Goal: Task Accomplishment & Management: Manage account settings

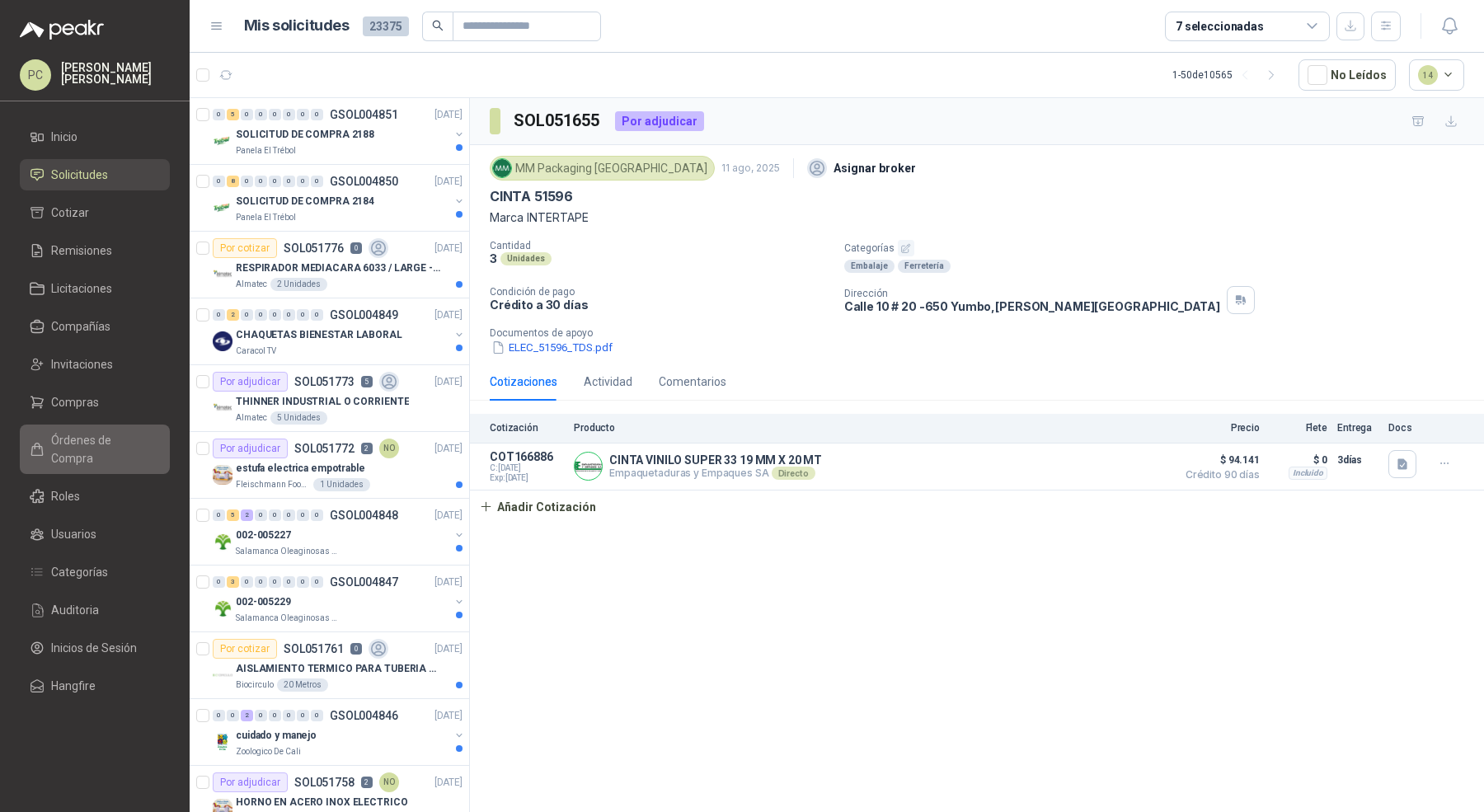
click at [96, 442] on span "Órdenes de Compra" at bounding box center [103, 449] width 103 height 36
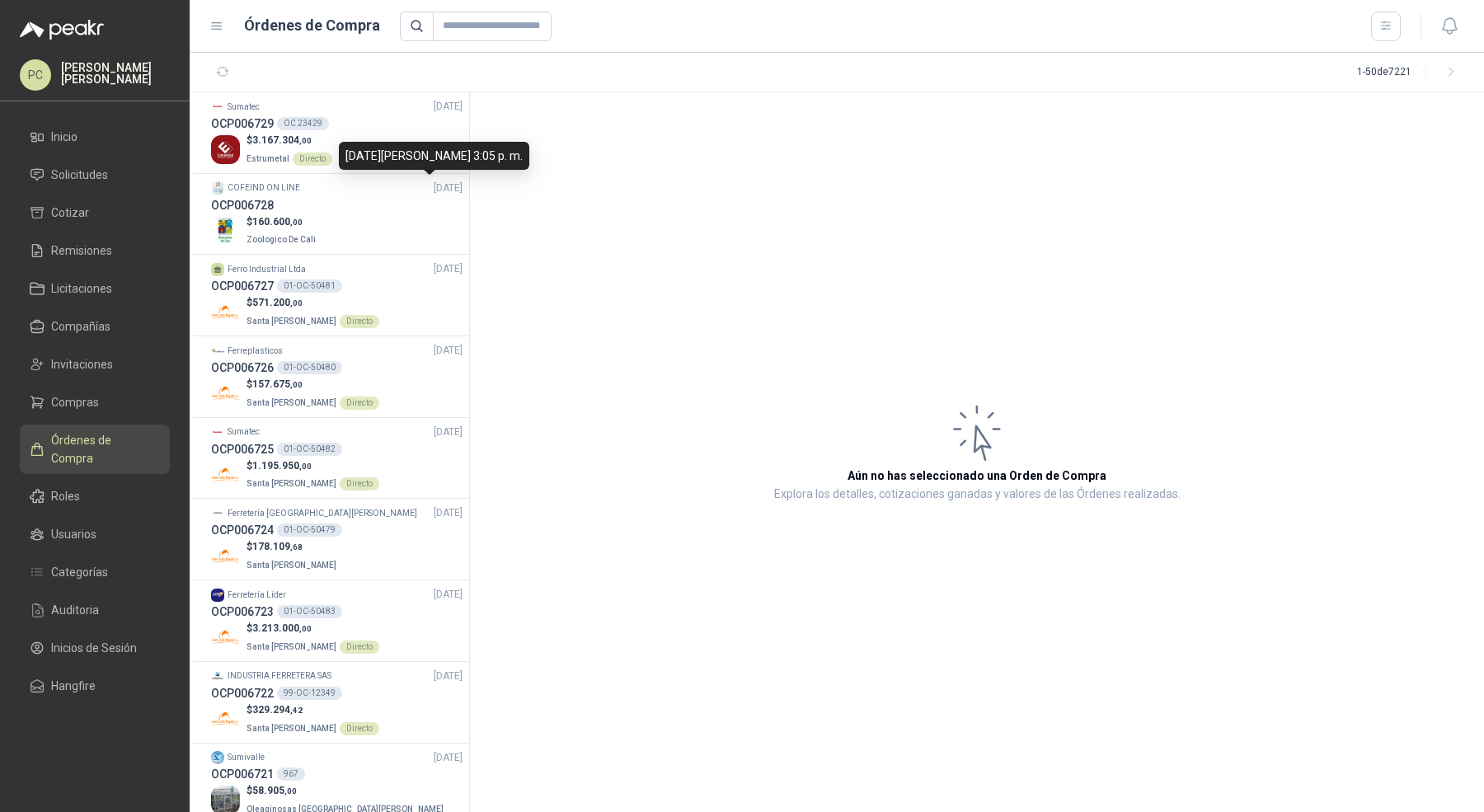
click at [382, 149] on div "[DATE][PERSON_NAME] 3:05 p. m." at bounding box center [434, 155] width 191 height 28
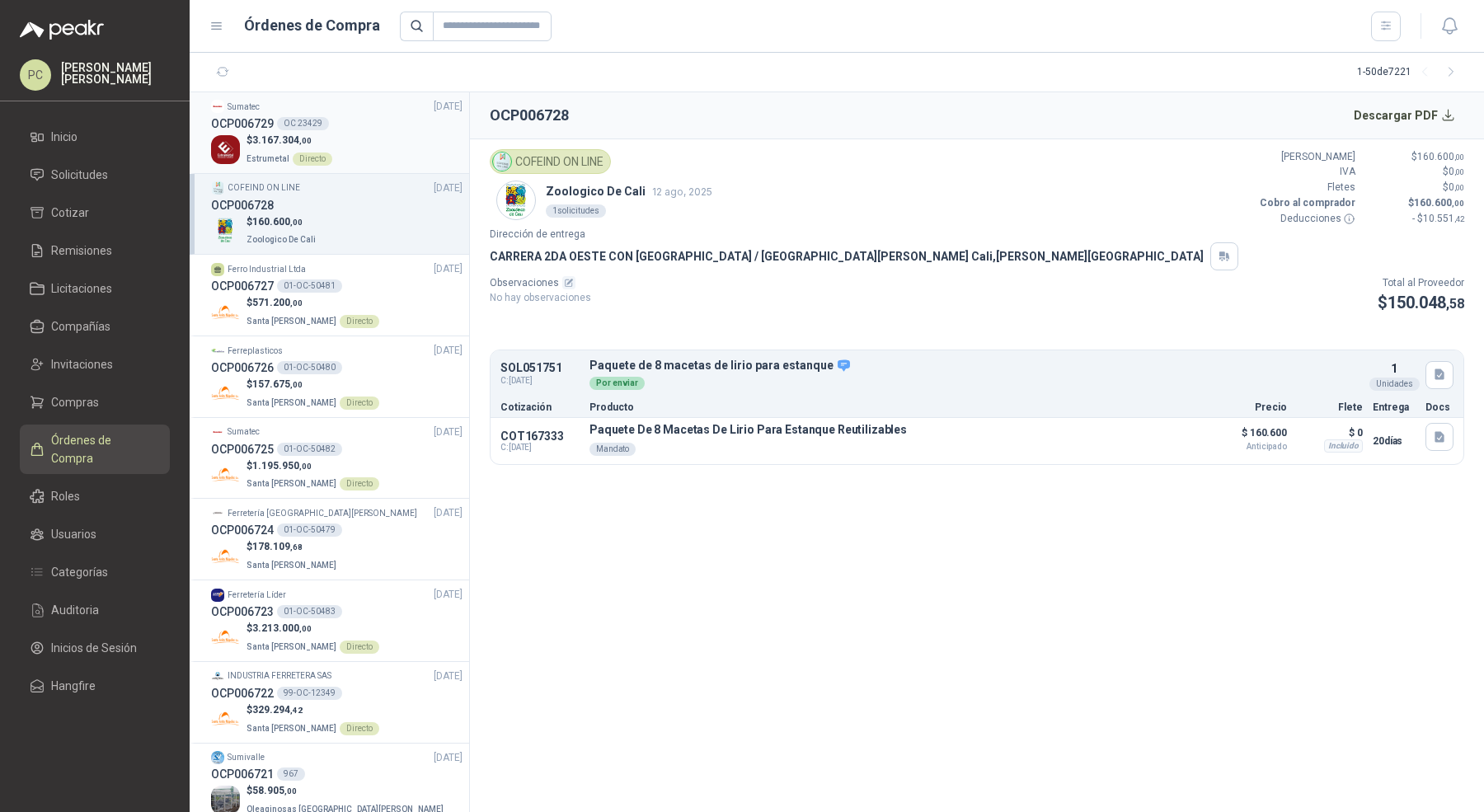
click at [374, 132] on div "OCP006729 OC 23429" at bounding box center [337, 123] width 252 height 18
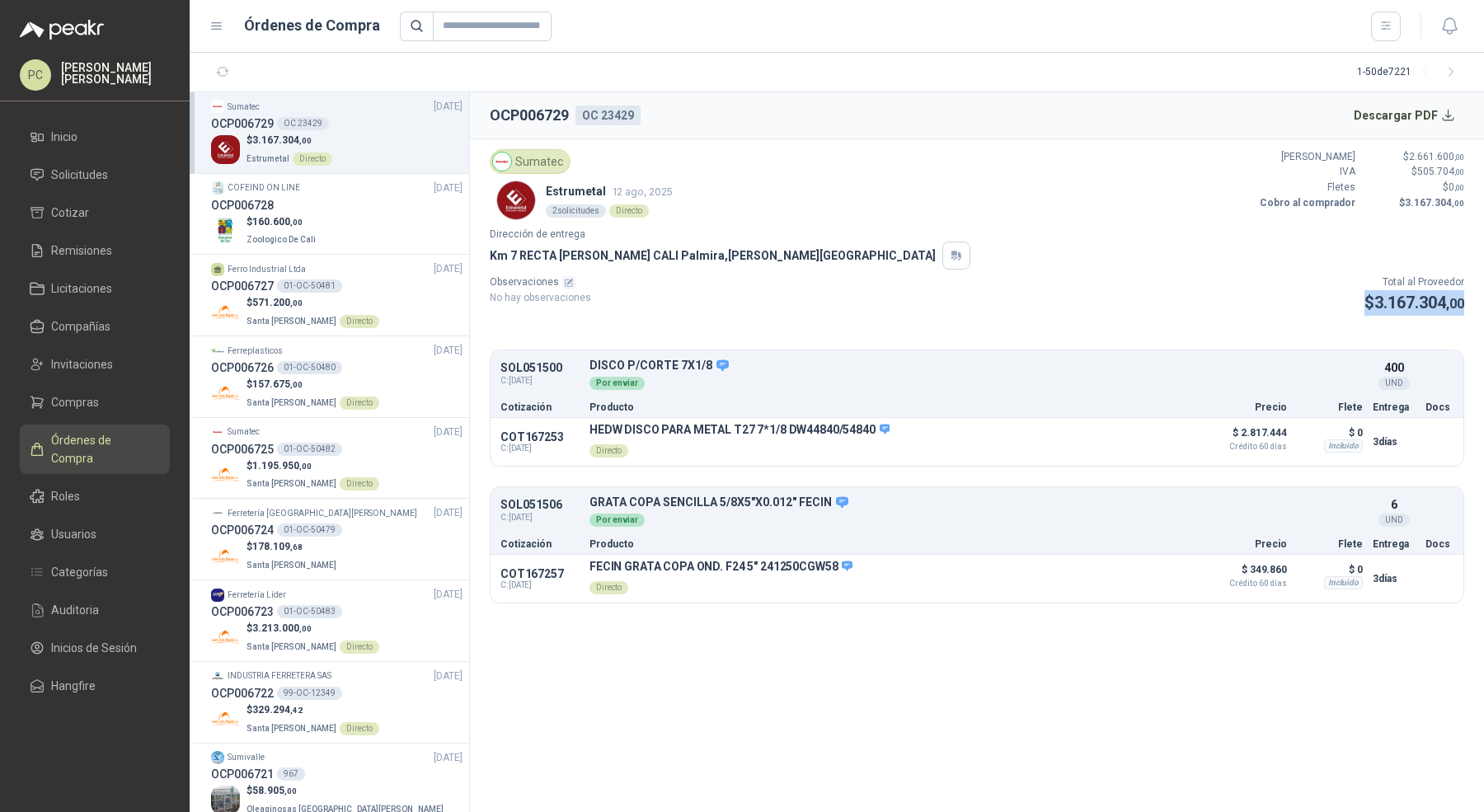
drag, startPoint x: 1349, startPoint y: 302, endPoint x: 1476, endPoint y: 297, distance: 127.1
click at [1476, 297] on article "Sumatec Estrumetal [DATE] 2 solicitudes Directo Valor Bruto $ 2.661.600 ,00 IVA…" at bounding box center [978, 376] width 1015 height 474
click at [555, 160] on div "Sumatec" at bounding box center [530, 161] width 81 height 24
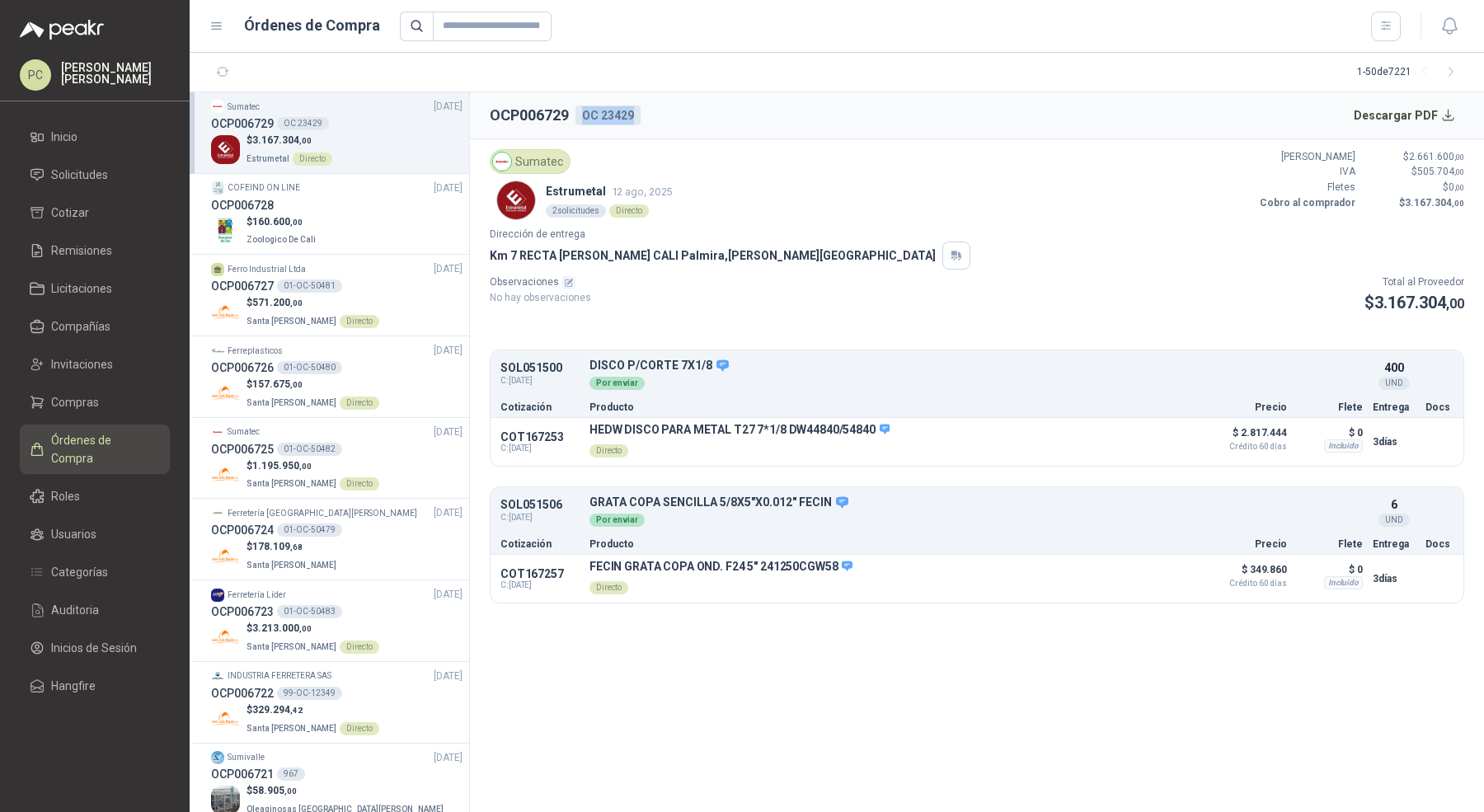
drag, startPoint x: 582, startPoint y: 110, endPoint x: 646, endPoint y: 111, distance: 64.0
click at [646, 111] on header "OCP006729 OC 23429 Descargar PDF" at bounding box center [978, 116] width 1015 height 47
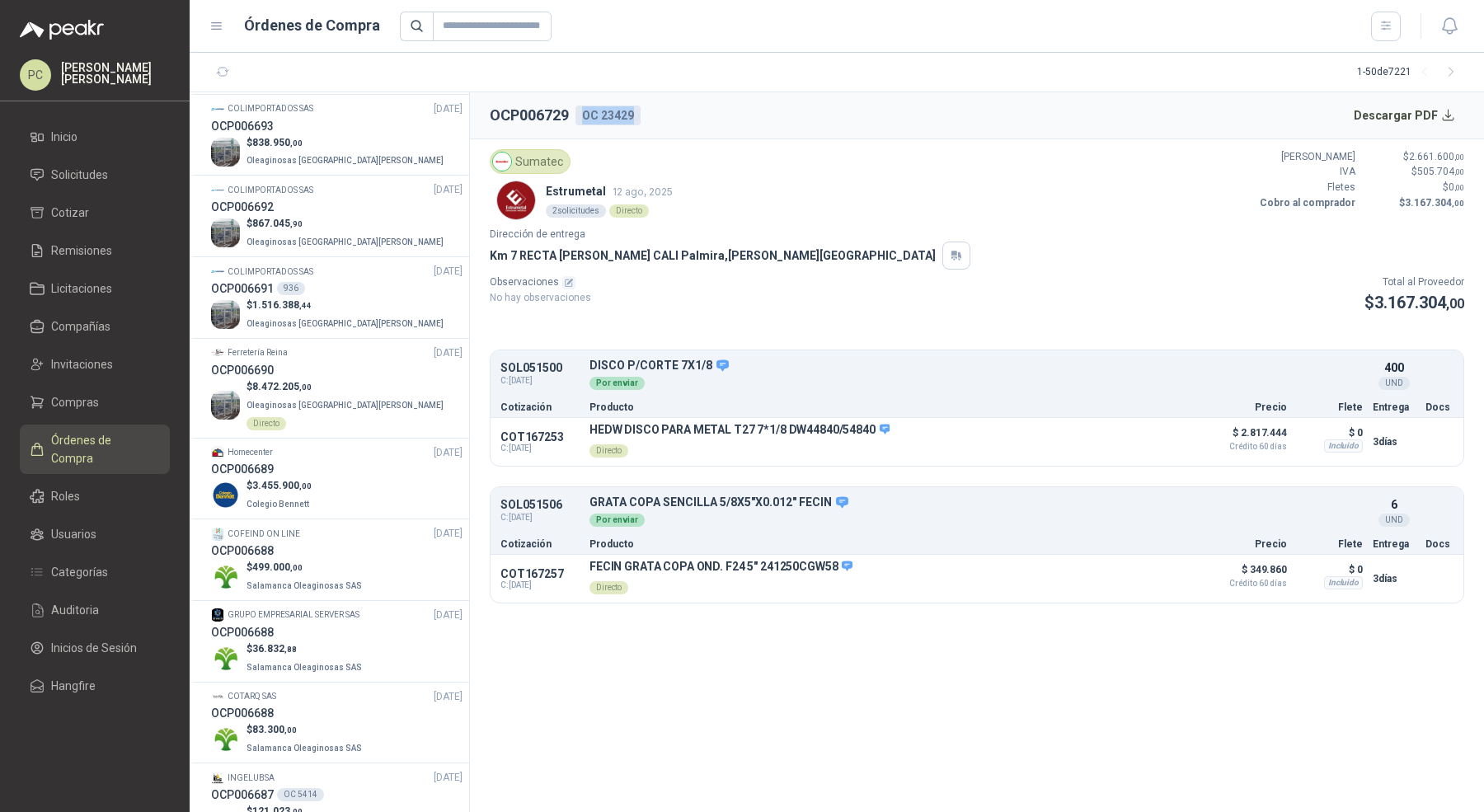
scroll to position [3366, 0]
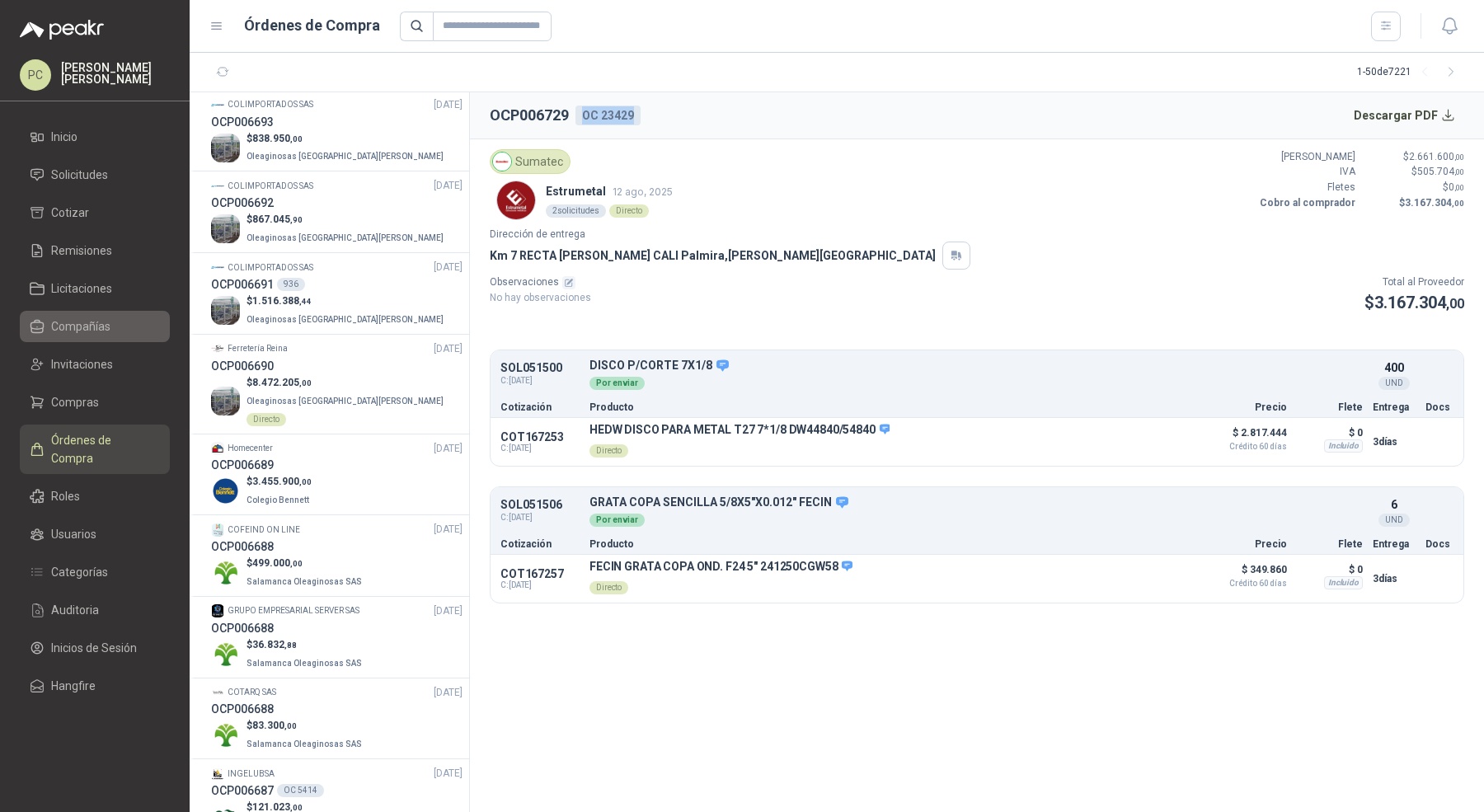
click at [105, 326] on span "Compañías" at bounding box center [81, 326] width 59 height 18
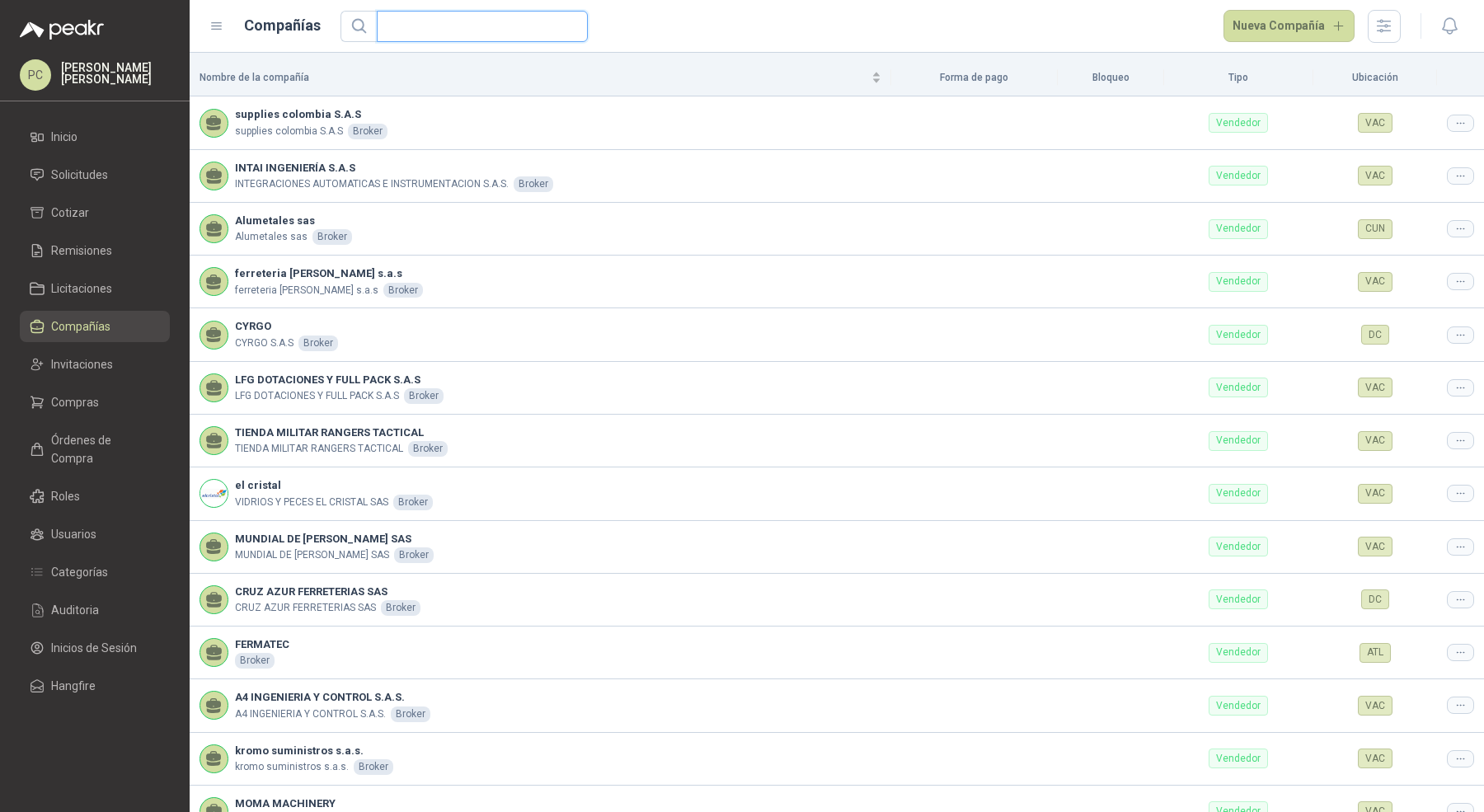
click at [453, 22] on input "text" at bounding box center [475, 26] width 178 height 30
type input "*"
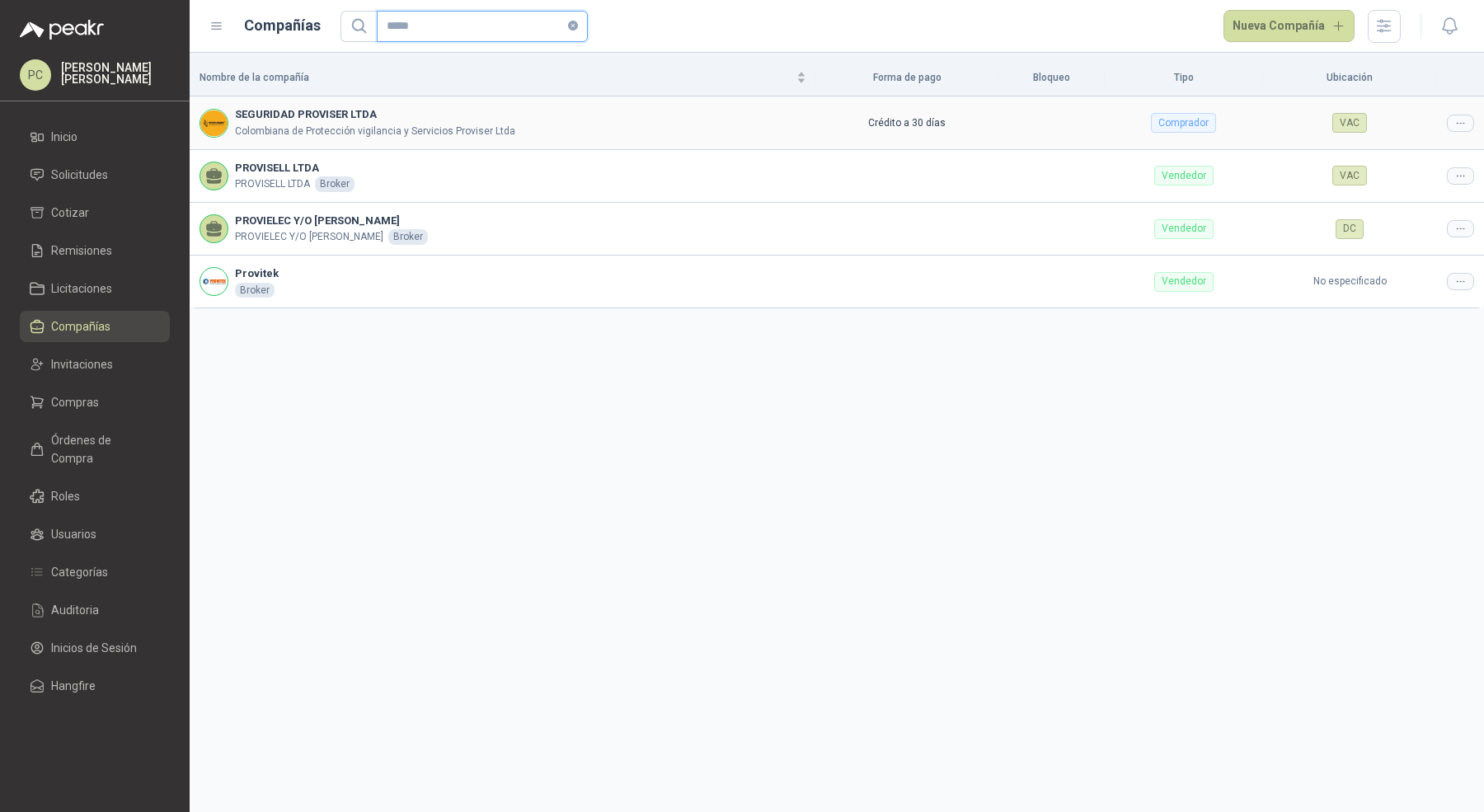
type input "*****"
click at [1448, 119] on div at bounding box center [1460, 123] width 27 height 18
click at [1427, 145] on span "Editar compañía" at bounding box center [1418, 150] width 85 height 18
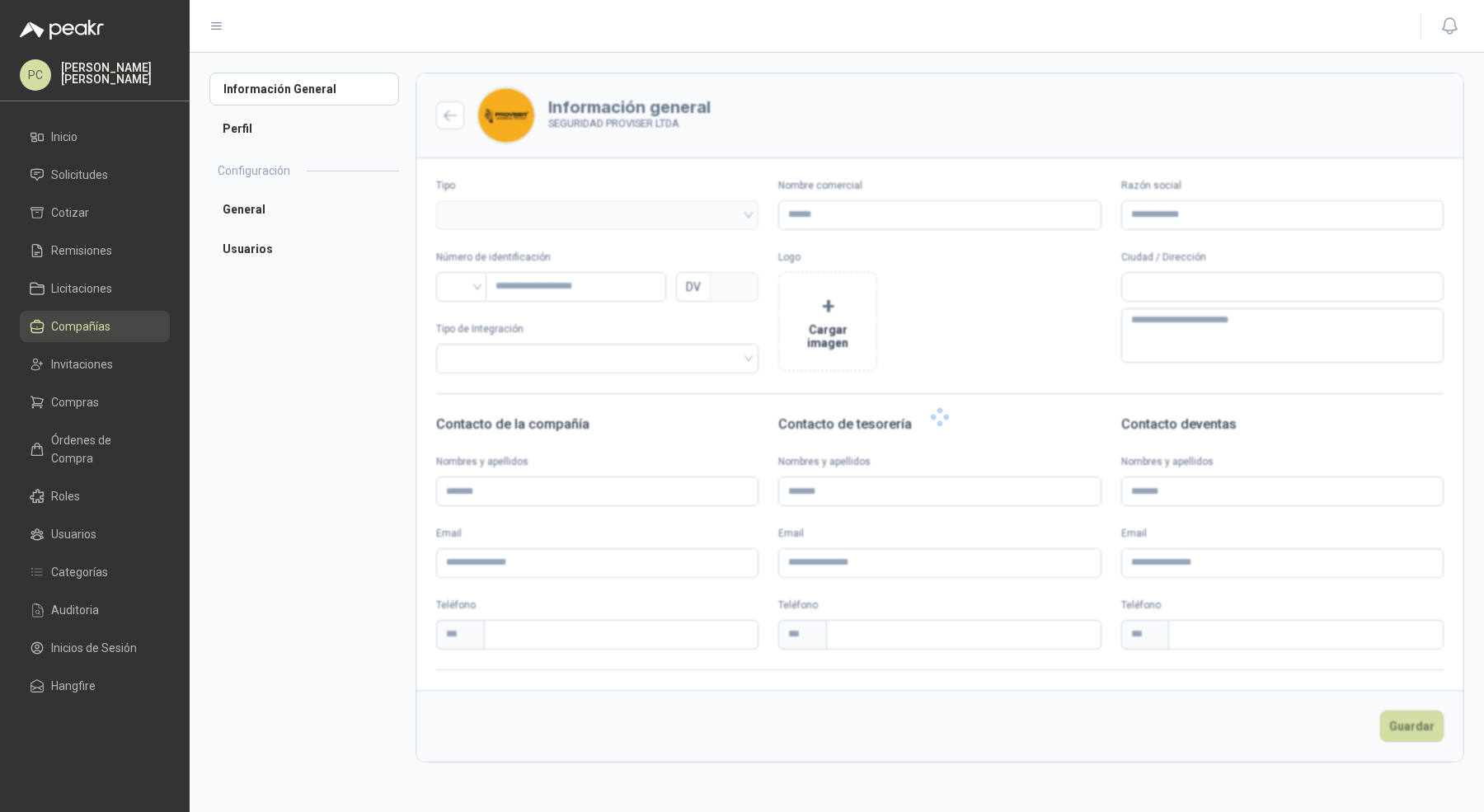
type input "**********"
type input "*********"
type input "*"
type textarea "**********"
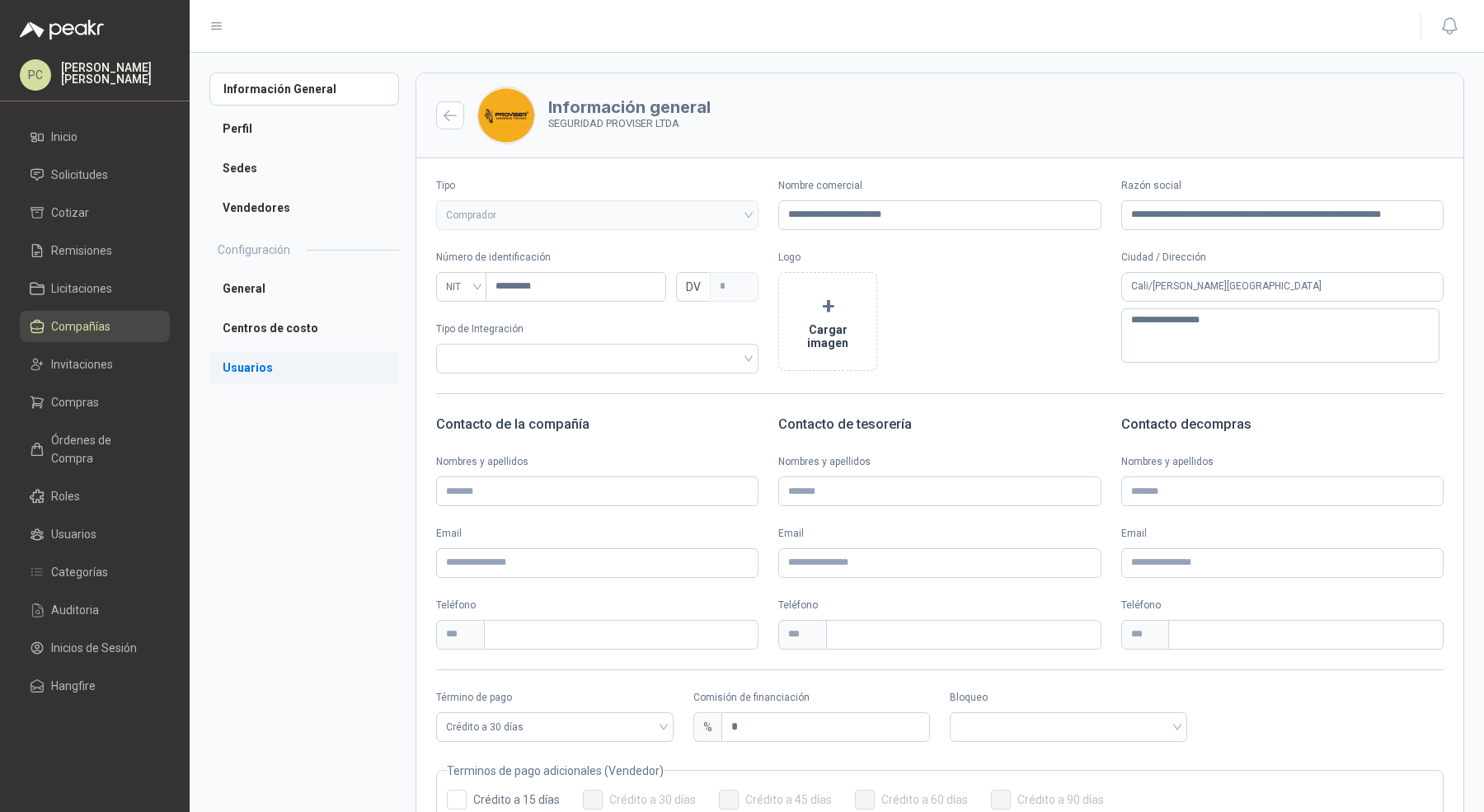
click at [251, 372] on li "Usuarios" at bounding box center [304, 367] width 190 height 33
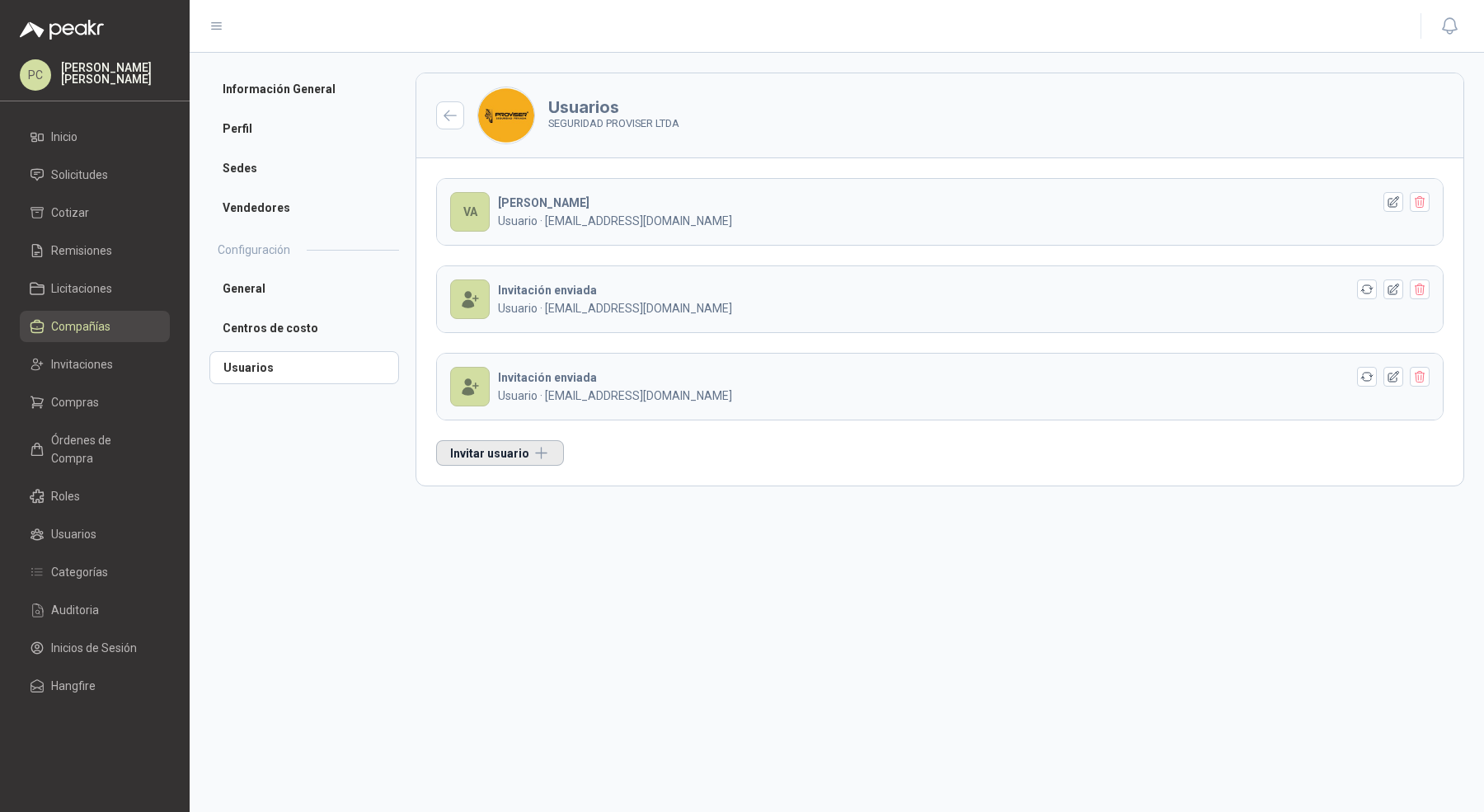
click at [512, 446] on button "Invitar usuario" at bounding box center [500, 453] width 127 height 25
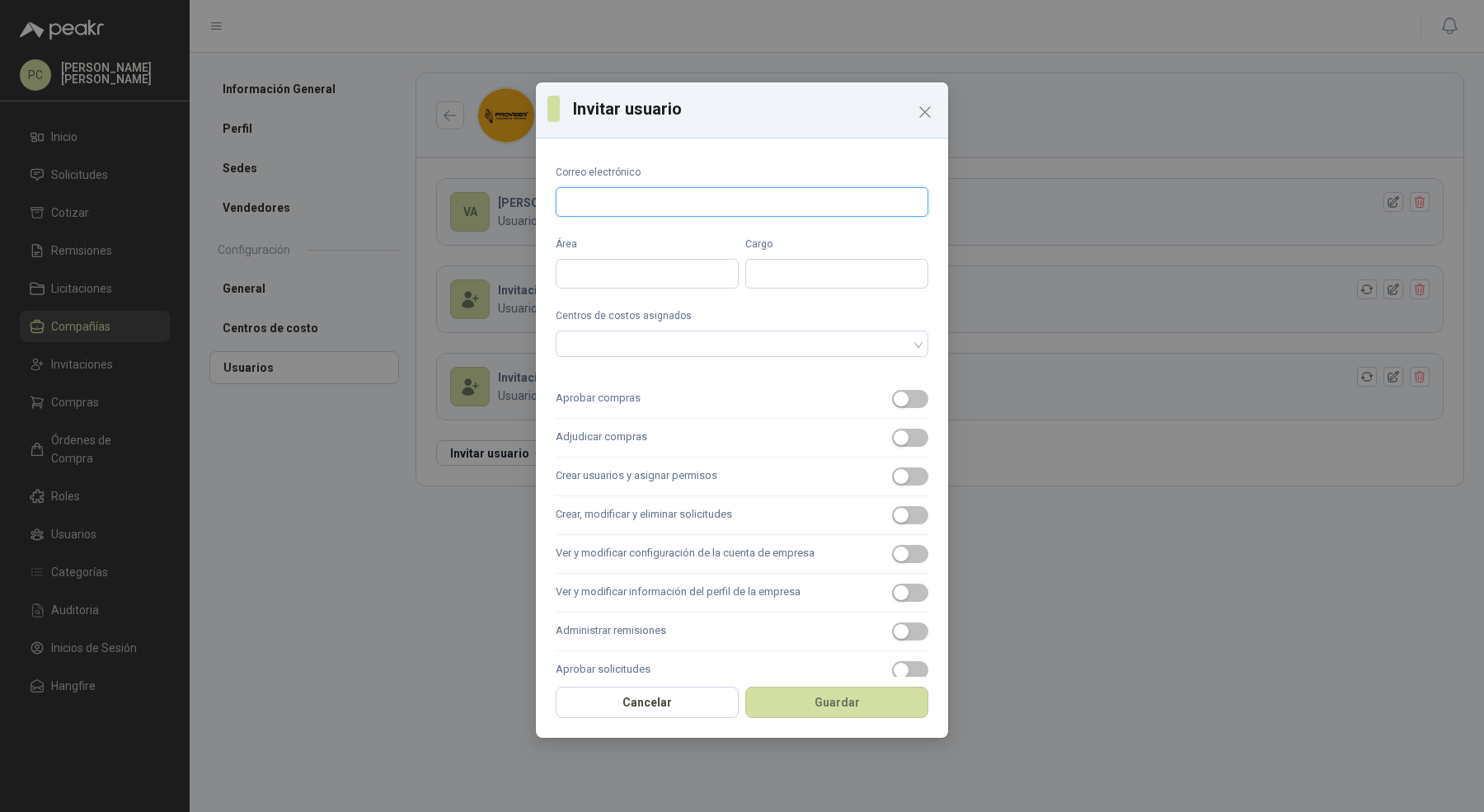
click at [652, 209] on input "Correo electrónico" at bounding box center [742, 202] width 373 height 30
type input "**********"
click at [642, 279] on input "Área" at bounding box center [647, 273] width 183 height 30
click at [655, 268] on input "*******" at bounding box center [647, 273] width 183 height 30
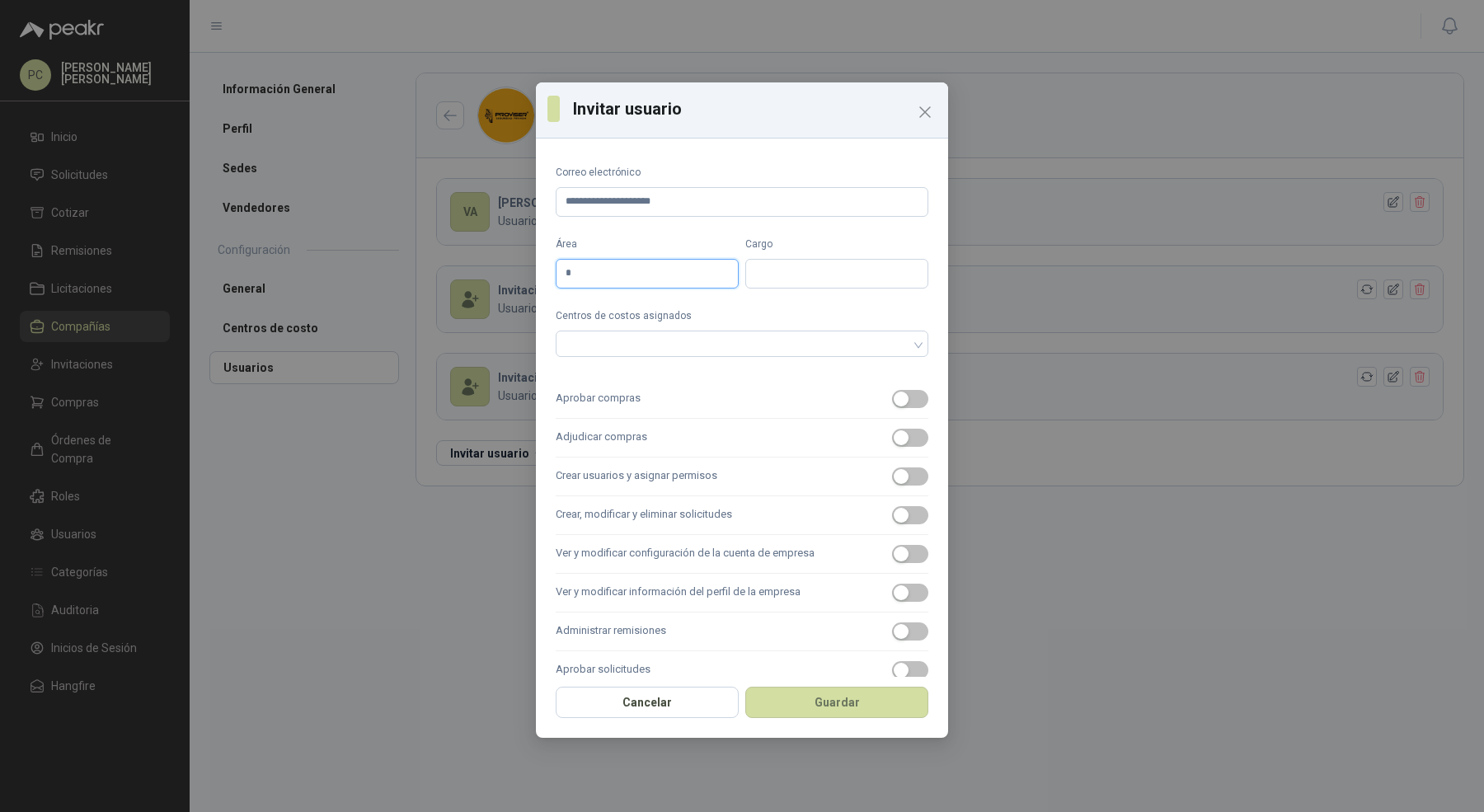
type input "*****"
click at [656, 349] on div at bounding box center [733, 344] width 349 height 12
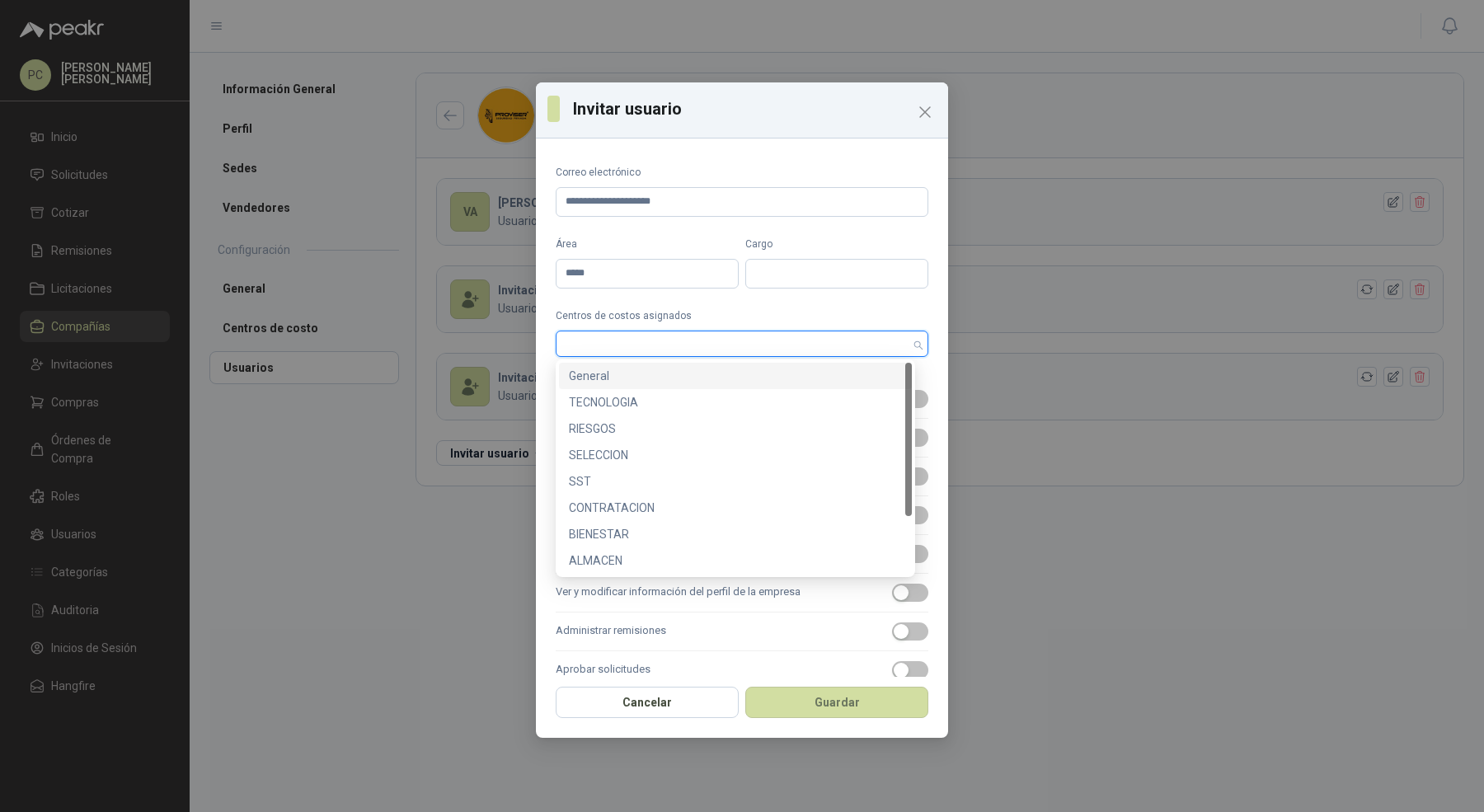
click at [658, 376] on div "General" at bounding box center [735, 376] width 333 height 18
click at [658, 407] on div "TECNOLOGIA" at bounding box center [735, 402] width 333 height 18
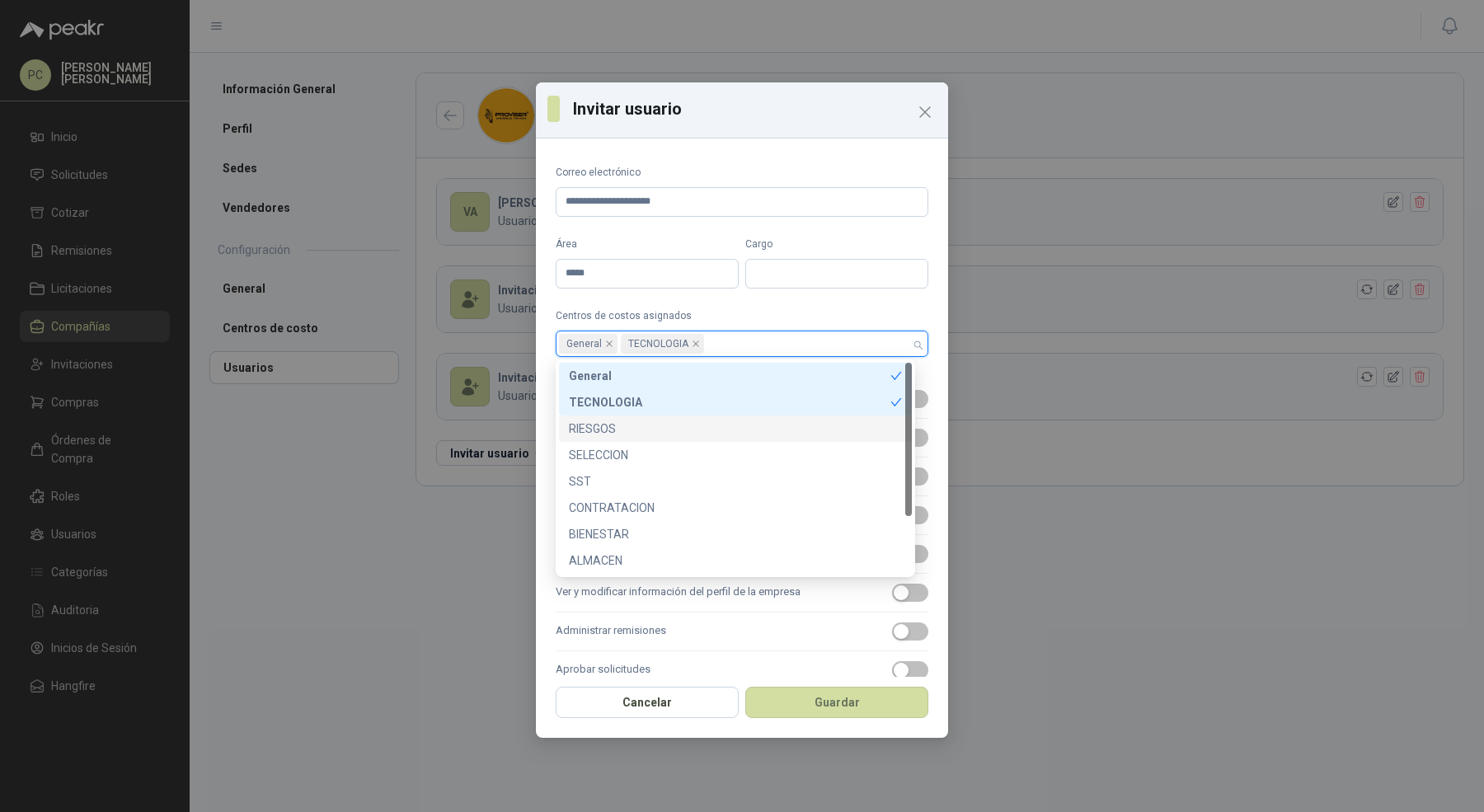
click at [654, 436] on div "RIESGOS" at bounding box center [735, 428] width 333 height 18
click at [652, 459] on div "SELECCION" at bounding box center [735, 454] width 333 height 18
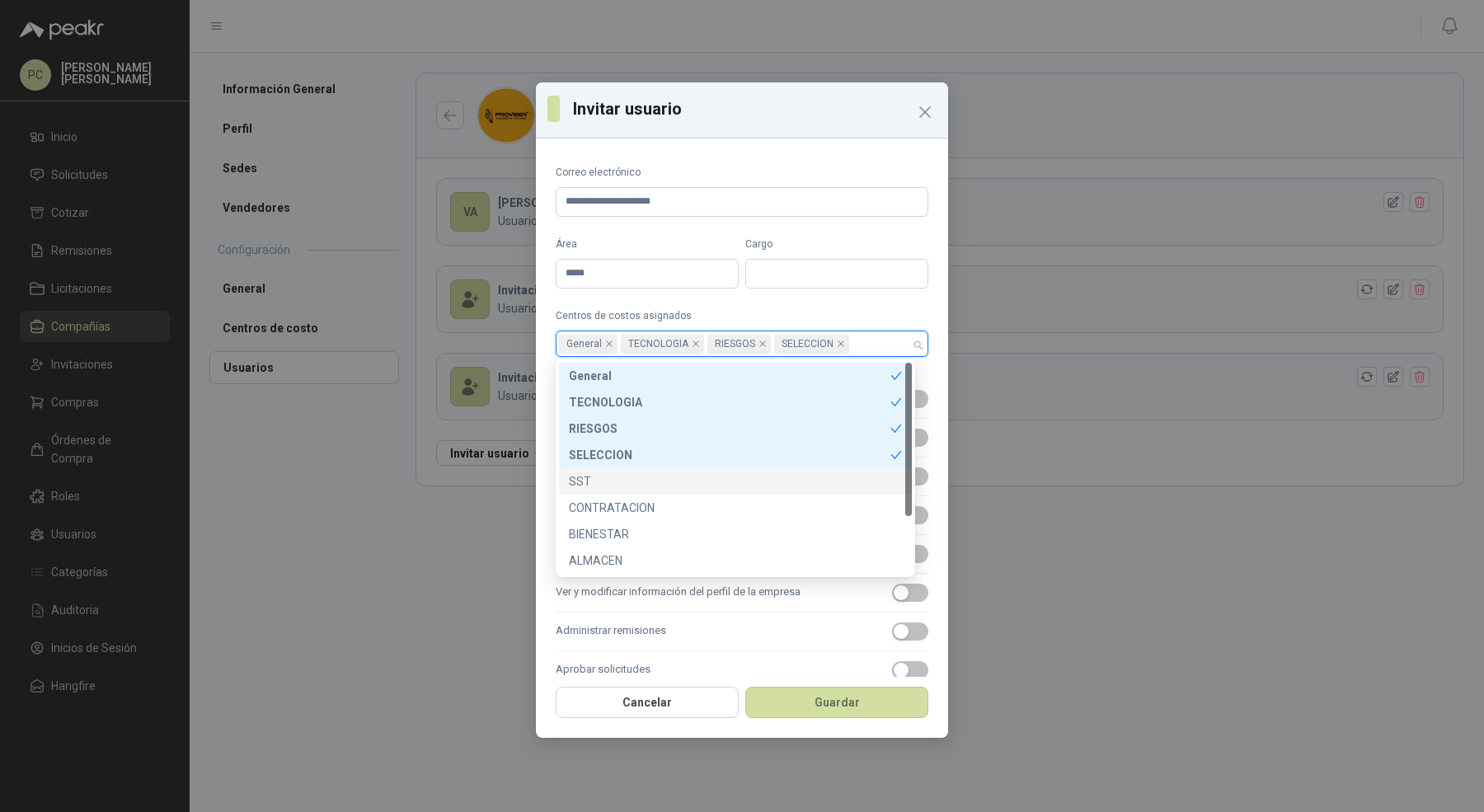
click at [647, 484] on div "SST" at bounding box center [735, 481] width 333 height 18
click at [647, 509] on div "CONTRATACION" at bounding box center [735, 507] width 333 height 18
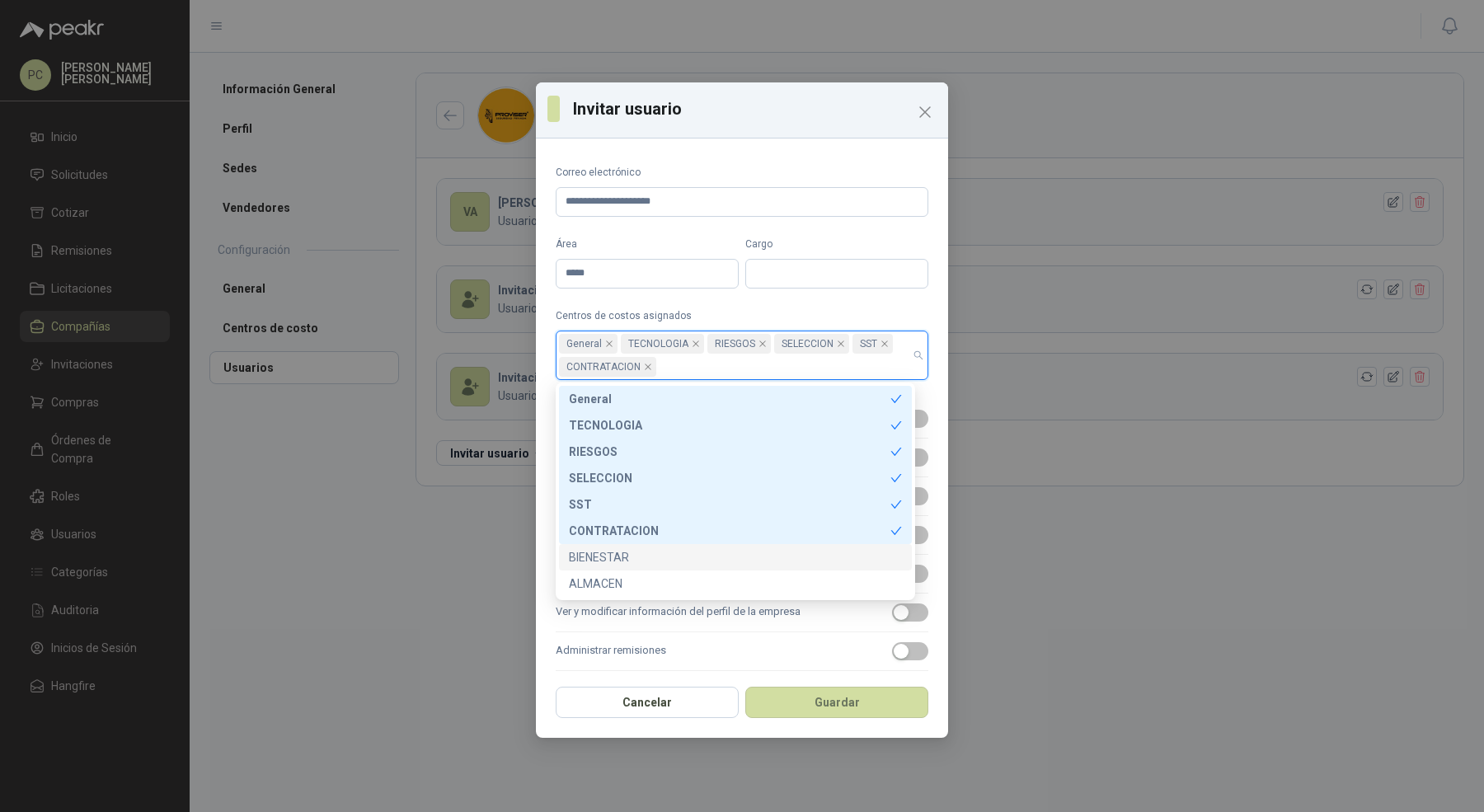
click at [645, 552] on div "BIENESTAR" at bounding box center [735, 557] width 333 height 18
click at [645, 582] on div "ALMACEN" at bounding box center [735, 583] width 333 height 18
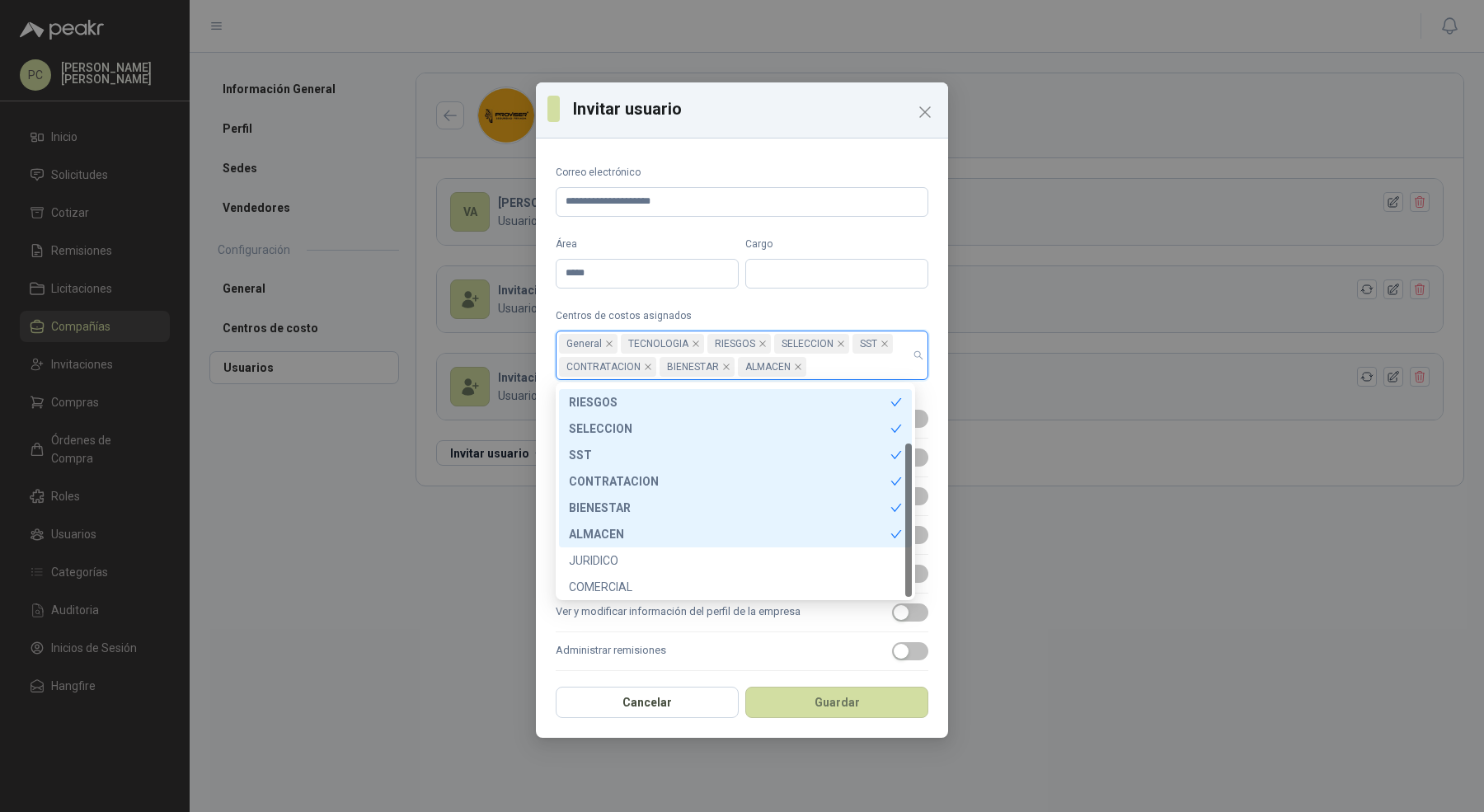
scroll to position [78, 0]
click at [647, 537] on div "JURIDICO" at bounding box center [735, 531] width 333 height 18
click at [647, 558] on div "COMERCIAL" at bounding box center [735, 558] width 333 height 18
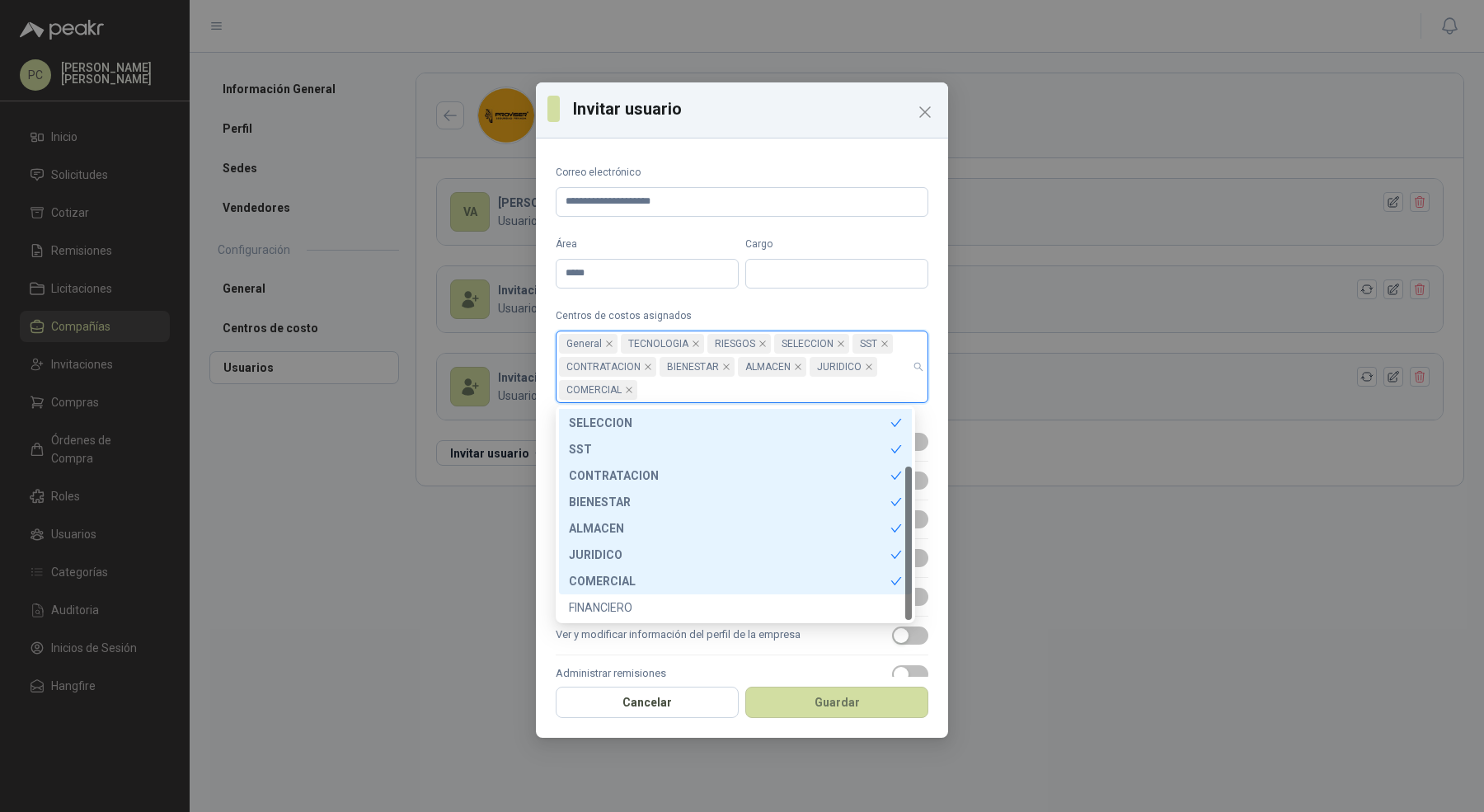
click at [647, 591] on div "COMERCIAL" at bounding box center [735, 581] width 353 height 26
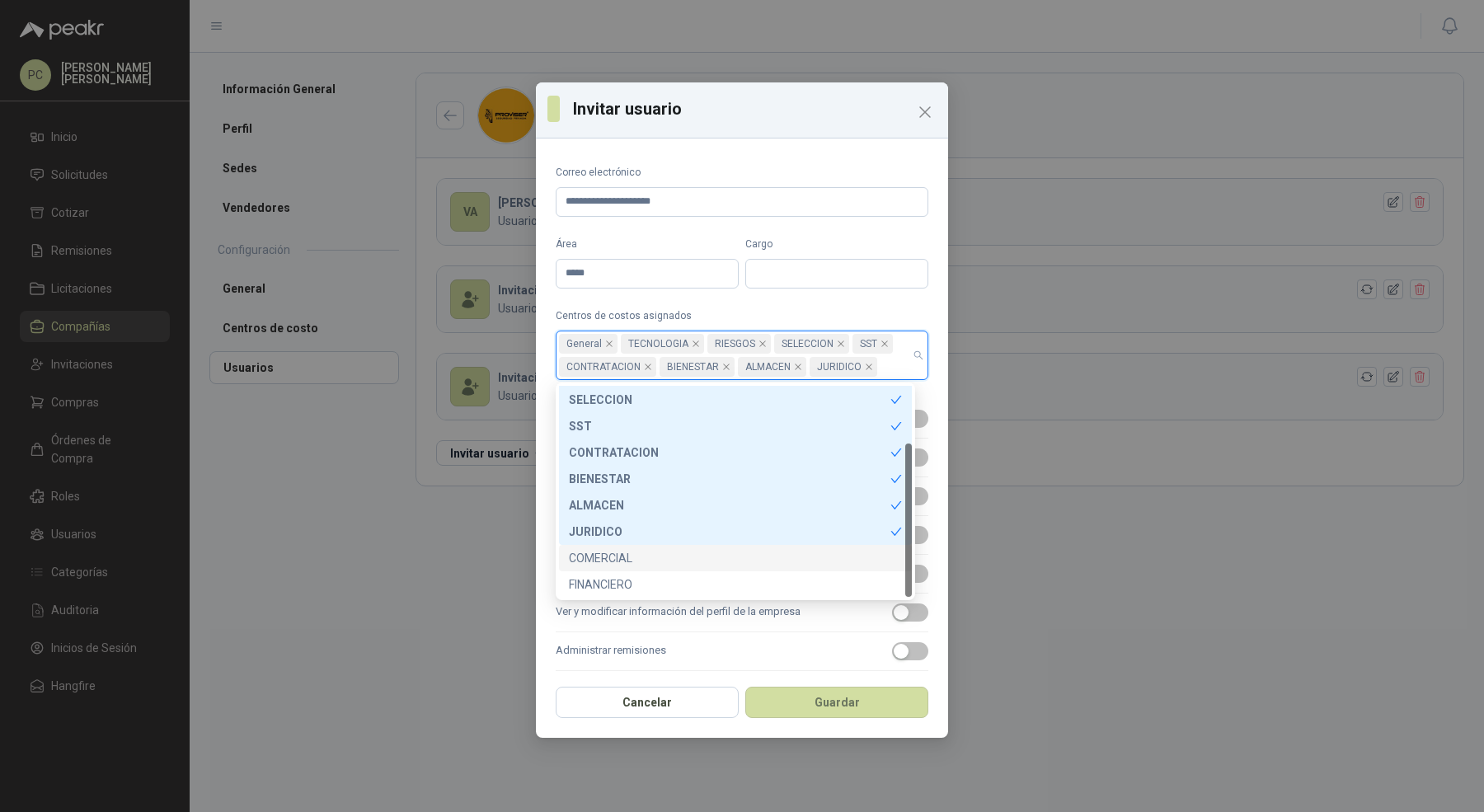
click at [647, 591] on div "FINANCIERO" at bounding box center [735, 584] width 333 height 18
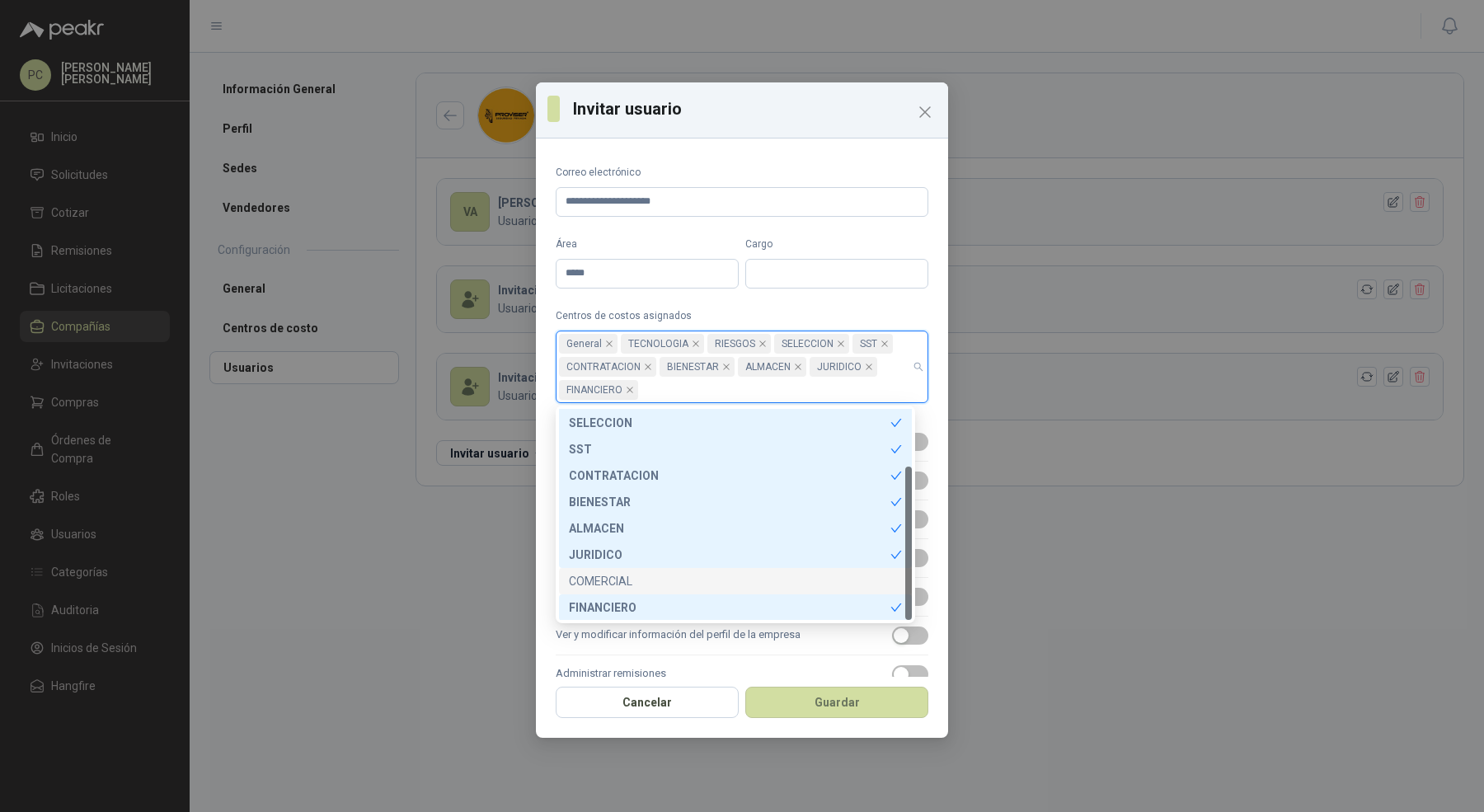
click at [647, 582] on div "COMERCIAL" at bounding box center [735, 581] width 333 height 18
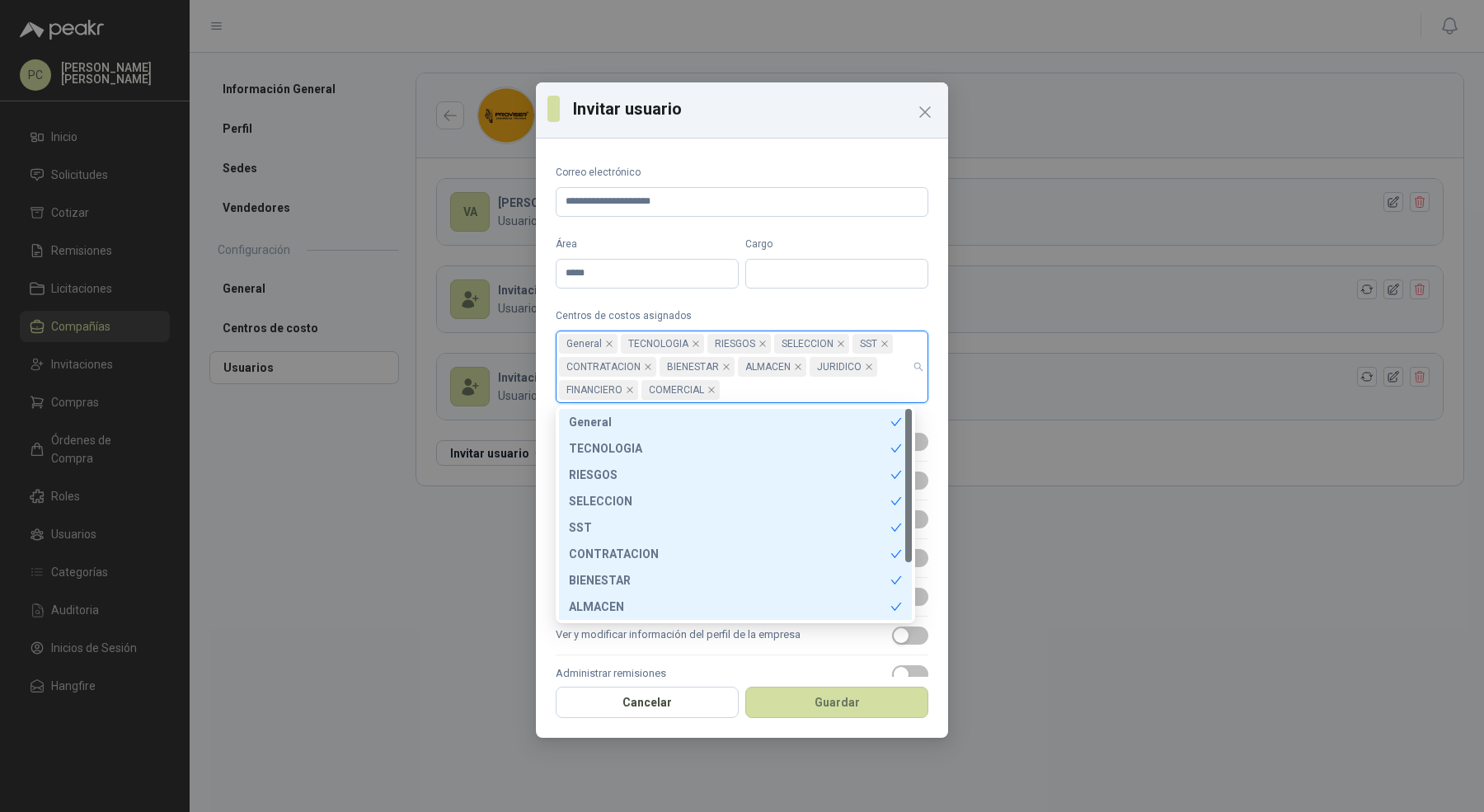
click at [930, 393] on div "**********" at bounding box center [742, 411] width 412 height 532
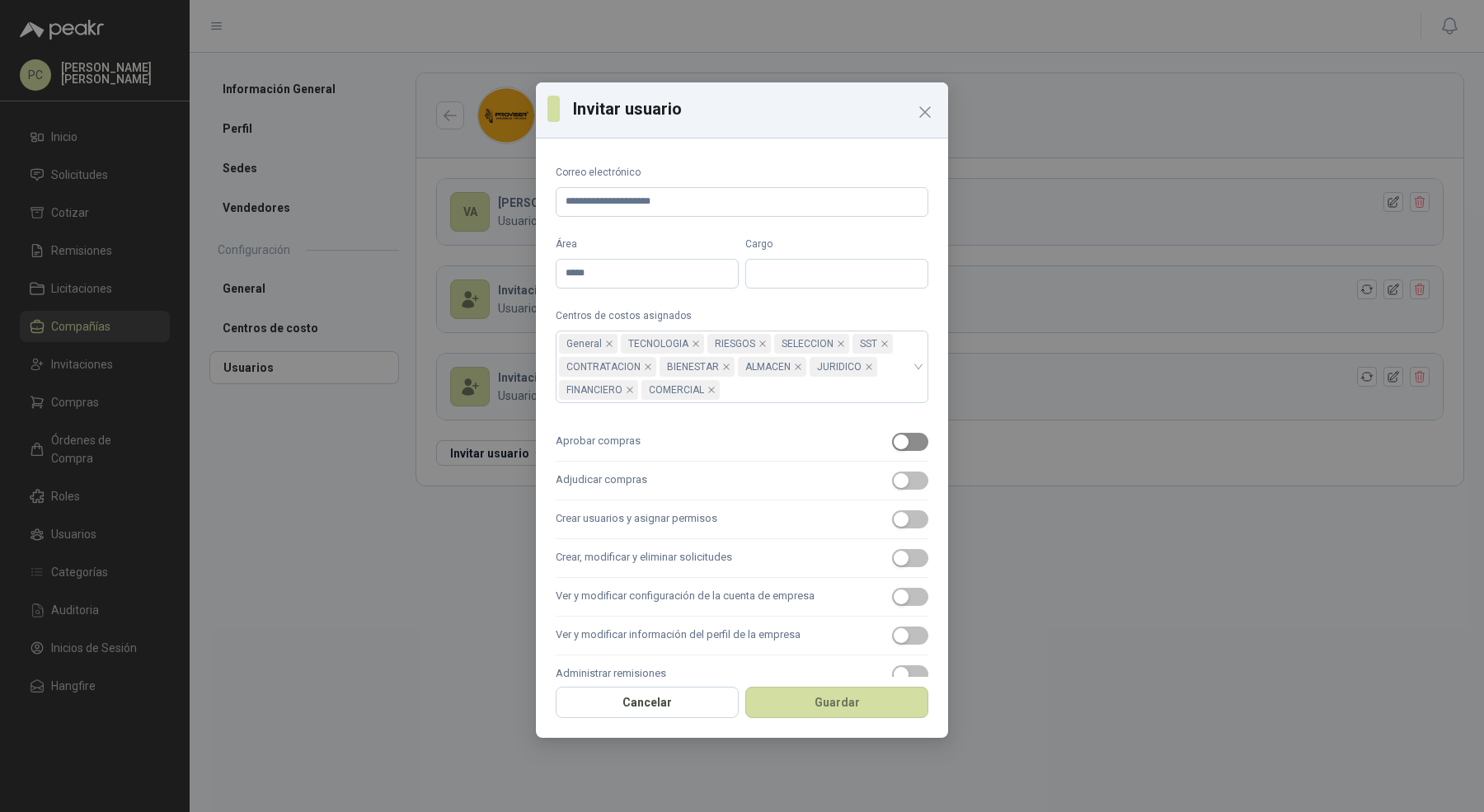
click at [898, 440] on span "button" at bounding box center [910, 441] width 36 height 18
click at [898, 480] on span "button" at bounding box center [910, 480] width 36 height 18
click at [898, 522] on span "button" at bounding box center [910, 519] width 36 height 18
click at [863, 561] on label "Crear, modificar y eliminar solicitudes" at bounding box center [742, 559] width 373 height 39
click at [892, 561] on button "Crear, modificar y eliminar solicitudes" at bounding box center [910, 558] width 36 height 18
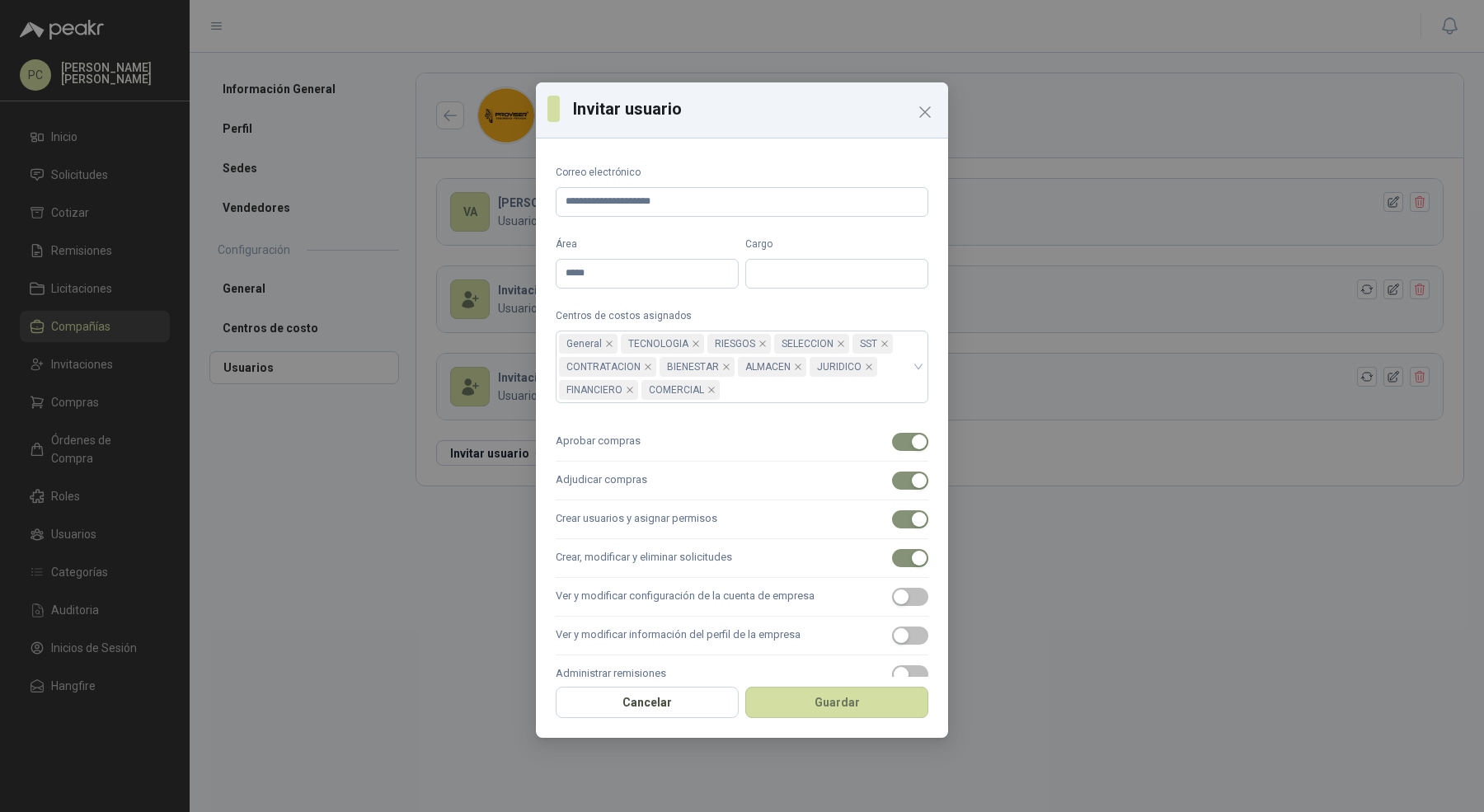
click at [859, 592] on label "Ver y modificar configuración de la cuenta de empresa" at bounding box center [742, 598] width 373 height 39
click at [892, 592] on button "Ver y modificar configuración de la cuenta de empresa" at bounding box center [910, 596] width 36 height 18
click at [858, 627] on label "Ver y modificar información del perfil de la empresa" at bounding box center [742, 636] width 373 height 39
click at [892, 627] on button "Ver y modificar información del perfil de la empresa" at bounding box center [910, 635] width 36 height 18
click at [854, 661] on label "Administrar remisiones" at bounding box center [742, 675] width 373 height 39
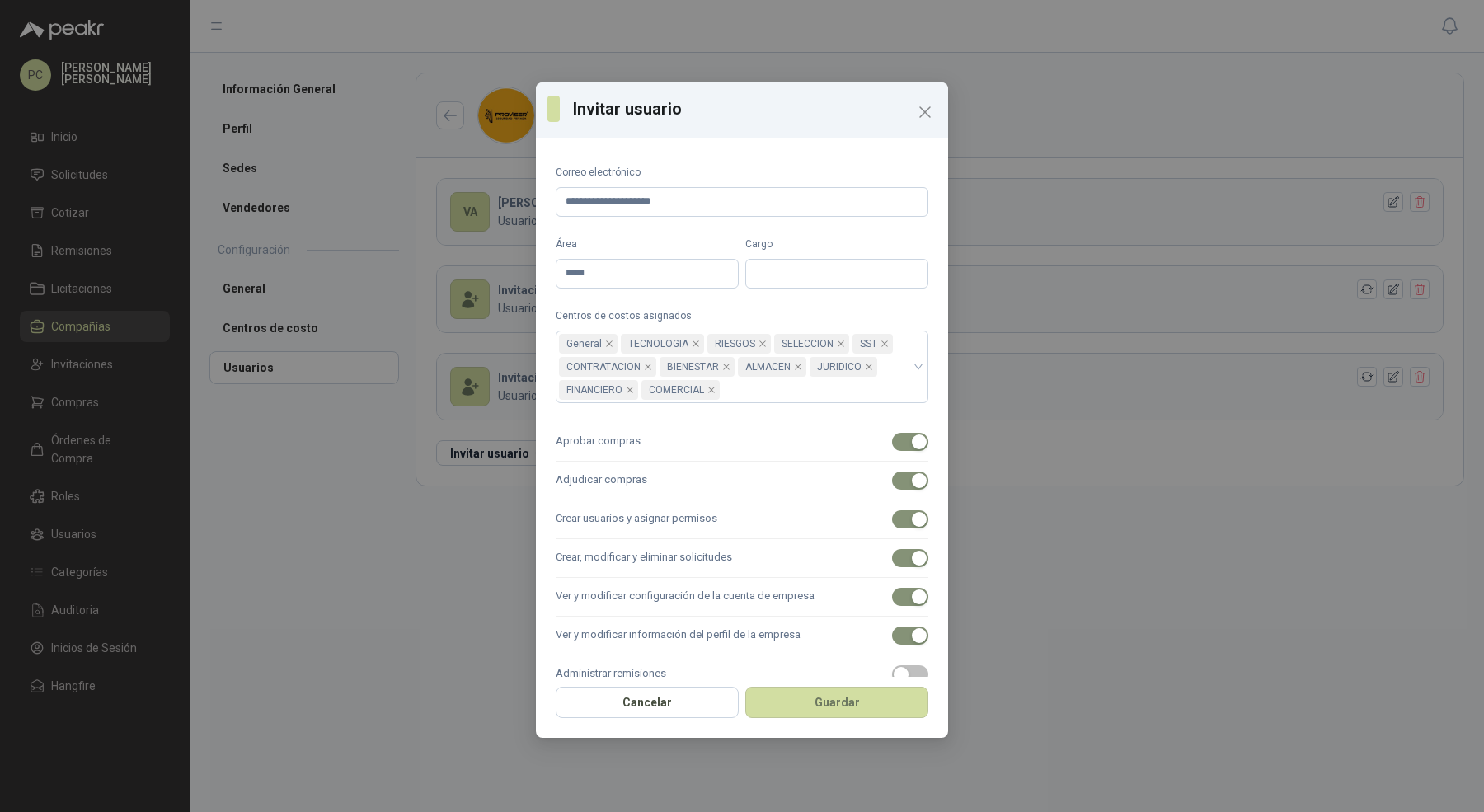
click at [892, 665] on button "Administrar remisiones" at bounding box center [910, 674] width 36 height 18
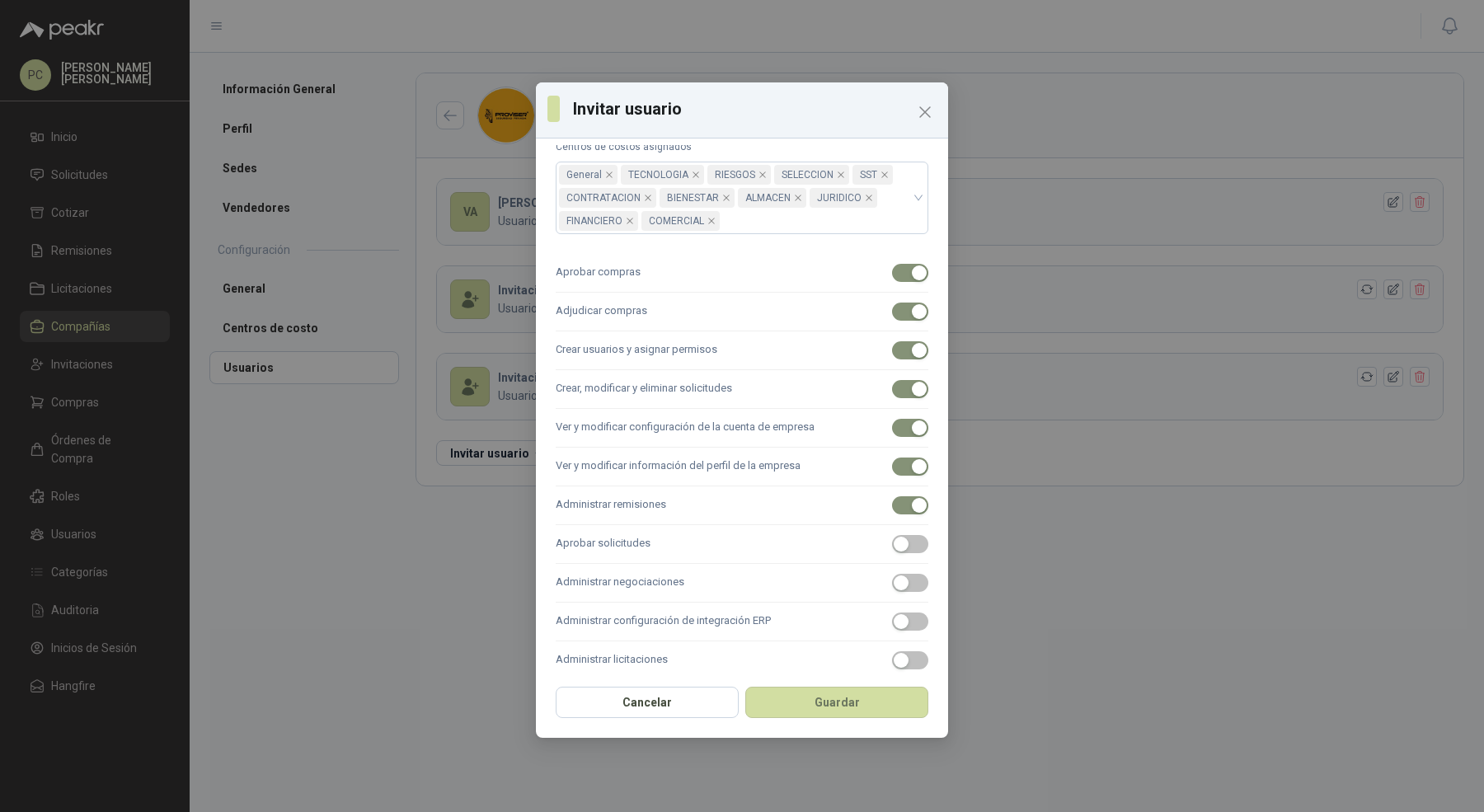
scroll to position [181, 0]
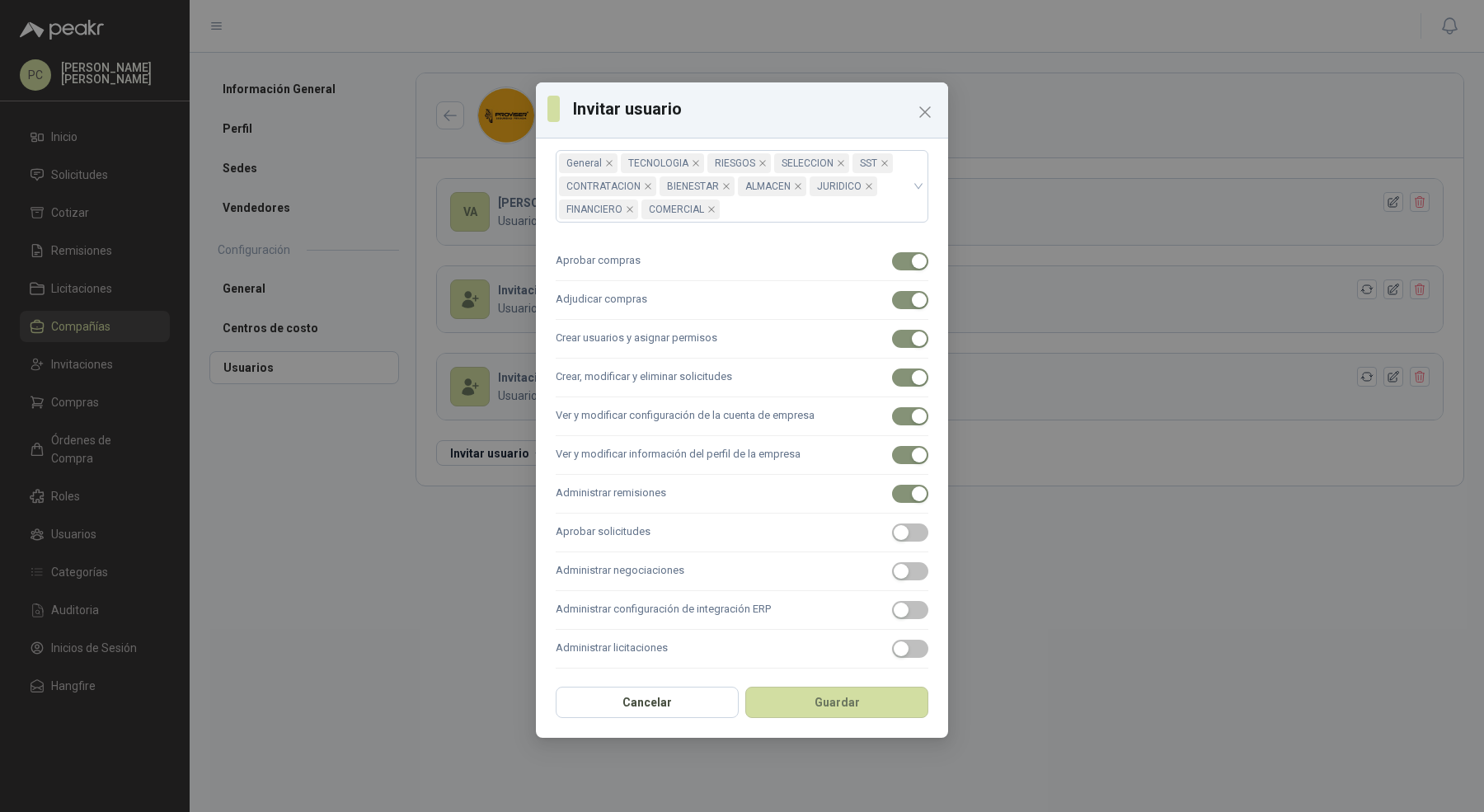
click at [858, 517] on label "Aprobar solicitudes" at bounding box center [742, 533] width 373 height 39
click at [892, 523] on button "Aprobar solicitudes" at bounding box center [910, 532] width 36 height 18
click at [858, 562] on label "Administrar negociaciones" at bounding box center [742, 571] width 373 height 39
click at [892, 562] on button "Administrar negociaciones" at bounding box center [910, 571] width 36 height 18
click at [857, 593] on label "Administrar configuración de integración ERP" at bounding box center [742, 610] width 373 height 39
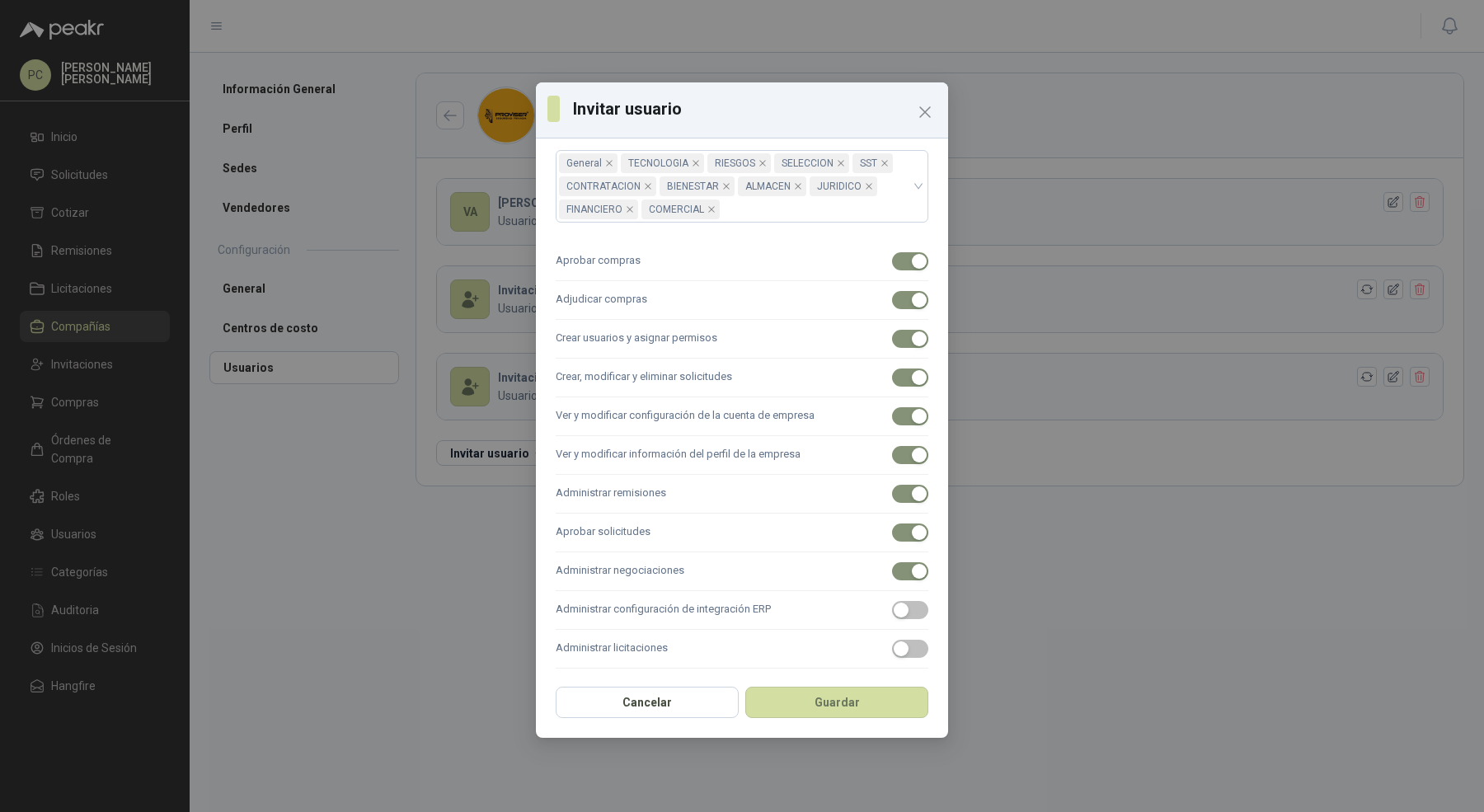
click at [892, 601] on button "Administrar configuración de integración ERP" at bounding box center [910, 609] width 36 height 18
click at [853, 667] on div "**********" at bounding box center [742, 411] width 412 height 532
click at [855, 655] on label "Administrar licitaciones" at bounding box center [742, 649] width 373 height 39
click at [892, 655] on button "Administrar licitaciones" at bounding box center [910, 648] width 36 height 18
click at [853, 699] on button "Guardar" at bounding box center [837, 702] width 183 height 31
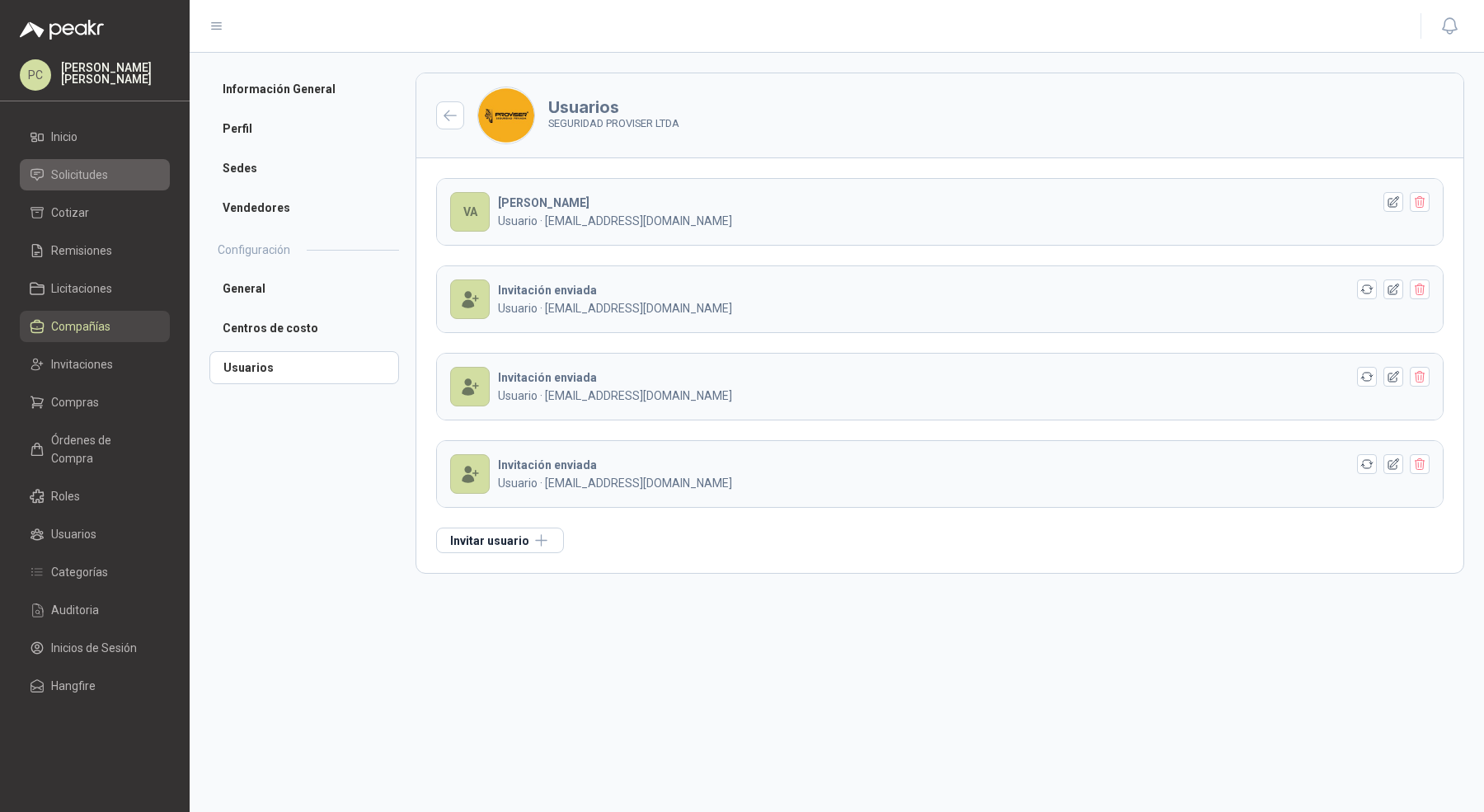
click at [102, 179] on span "Solicitudes" at bounding box center [79, 174] width 57 height 18
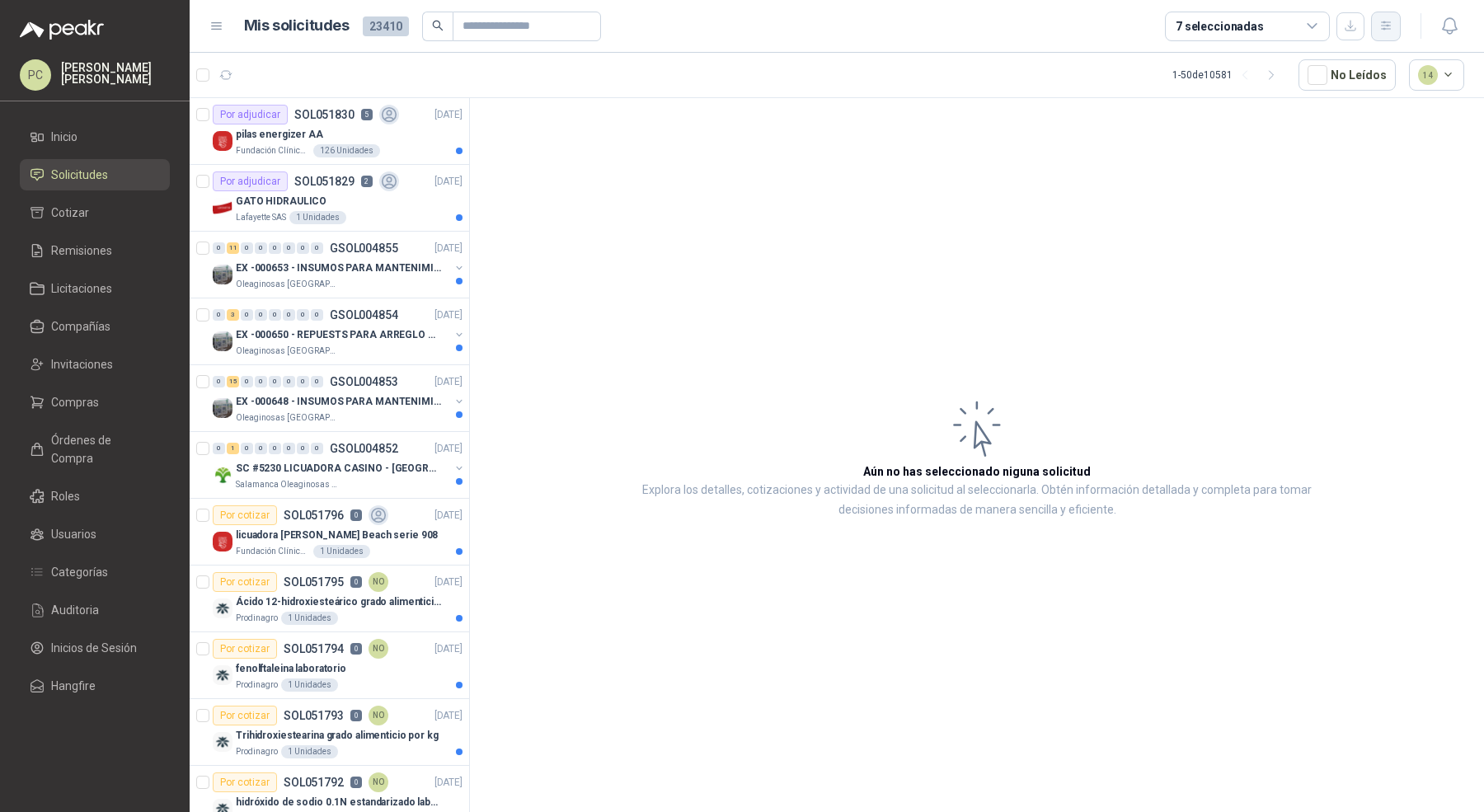
click at [1382, 28] on icon "button" at bounding box center [1386, 25] width 14 height 14
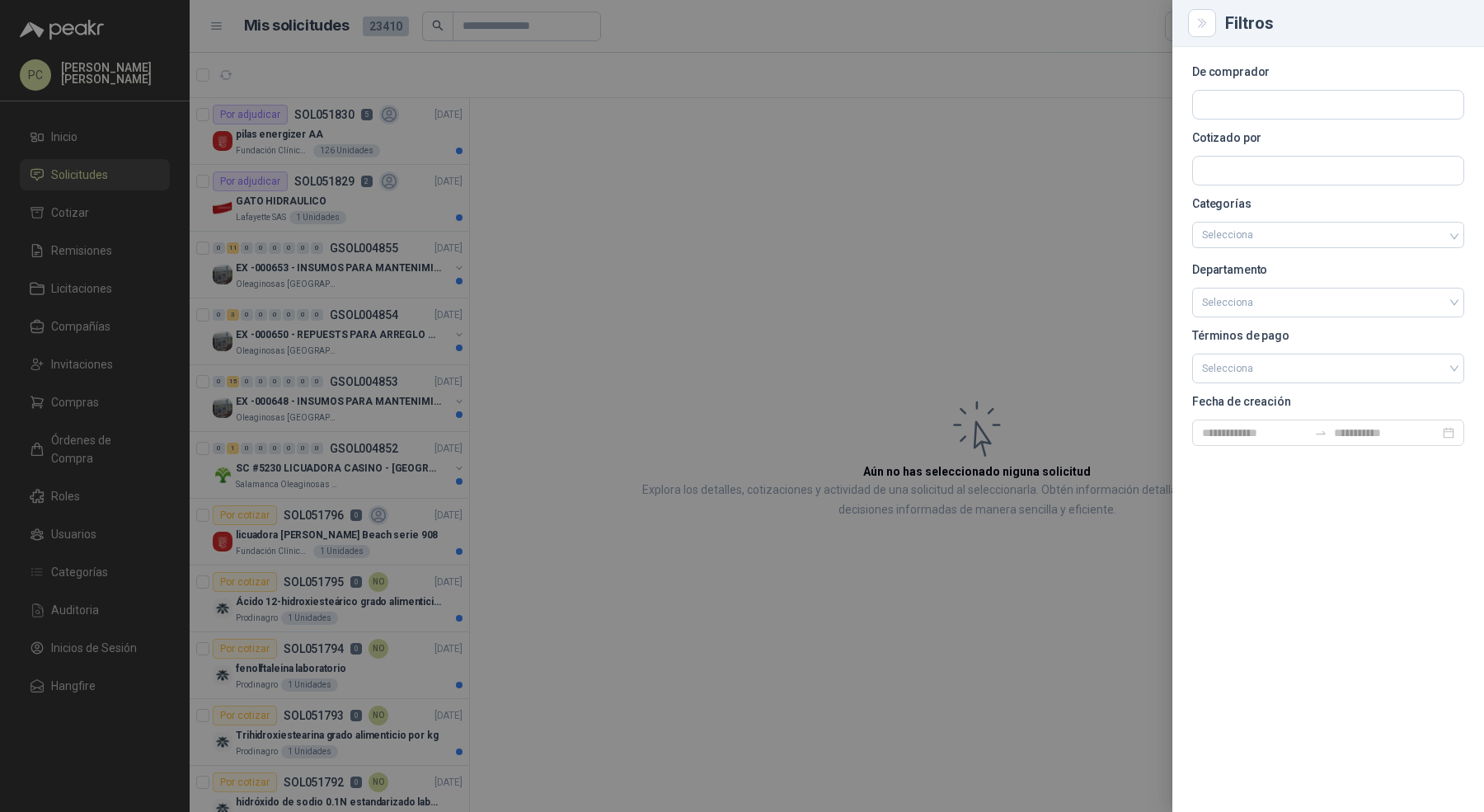
click at [1309, 83] on section "De comprador Cotizado por Categorías Selecciona Departamento Selecciona Término…" at bounding box center [1329, 256] width 272 height 379
click at [1307, 104] on input "text" at bounding box center [1328, 104] width 270 height 28
type input "*****"
click at [1292, 137] on p "SEGURIDAD PROVISER LTDA" at bounding box center [1375, 140] width 289 height 10
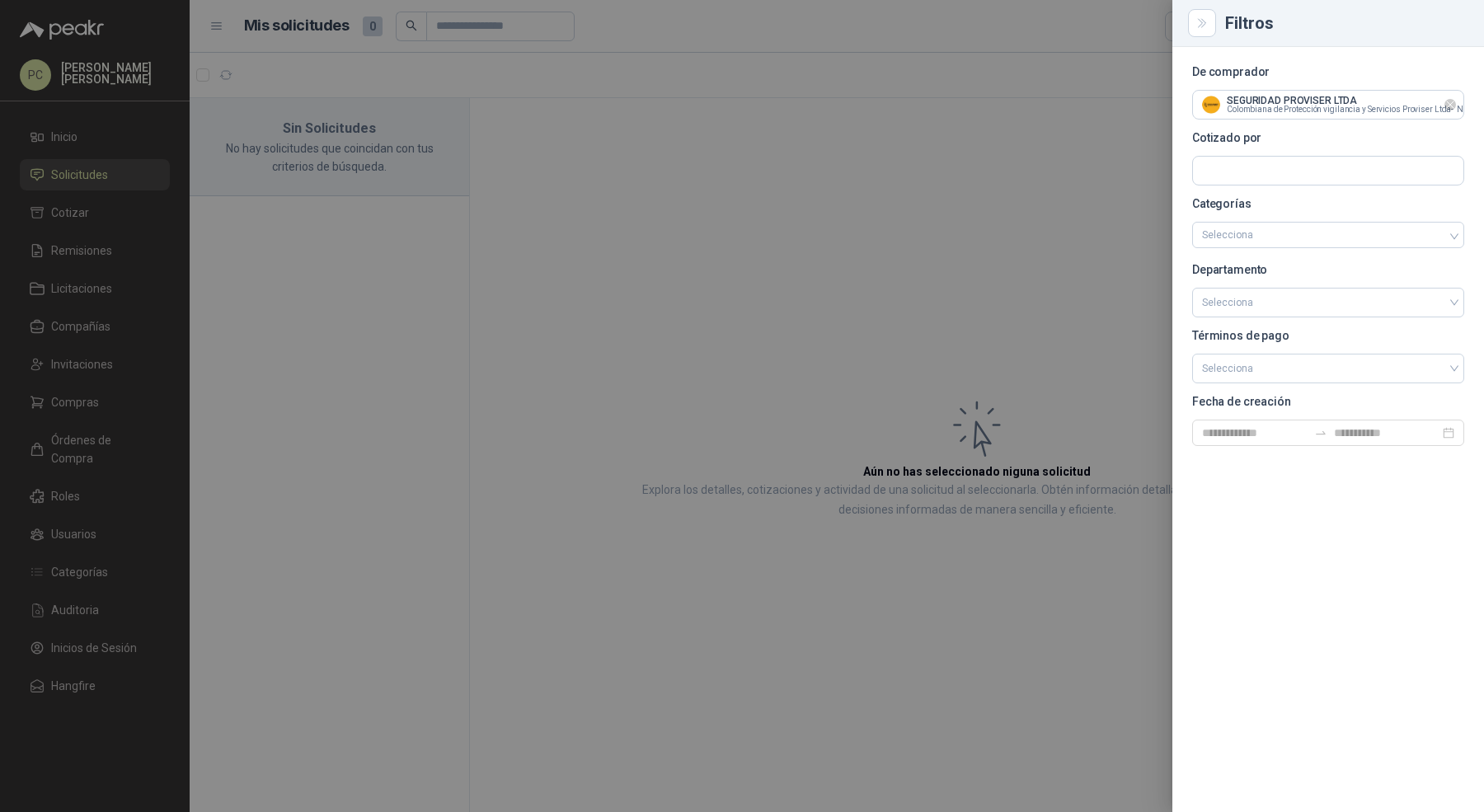
click at [1450, 113] on div at bounding box center [1450, 104] width 12 height 30
click at [1451, 105] on icon "Limpiar" at bounding box center [1450, 105] width 14 height 14
click at [1392, 102] on input "text" at bounding box center [1328, 104] width 270 height 28
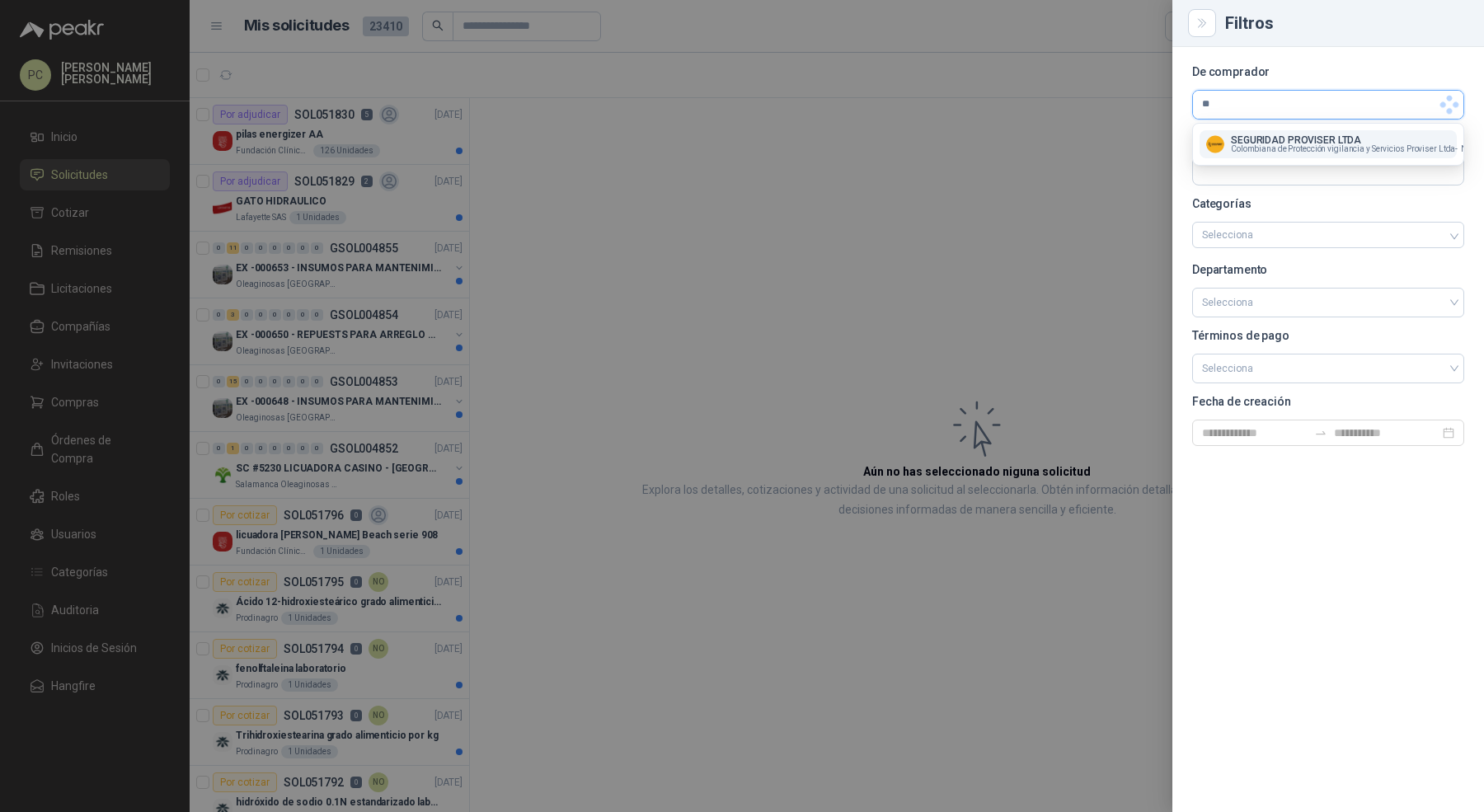
type input "***"
click at [1254, 597] on div "De comprador Cotizado por Categorías Selecciona Departamento Selecciona Término…" at bounding box center [1328, 430] width 311 height 766
click at [129, 188] on div at bounding box center [742, 406] width 1484 height 812
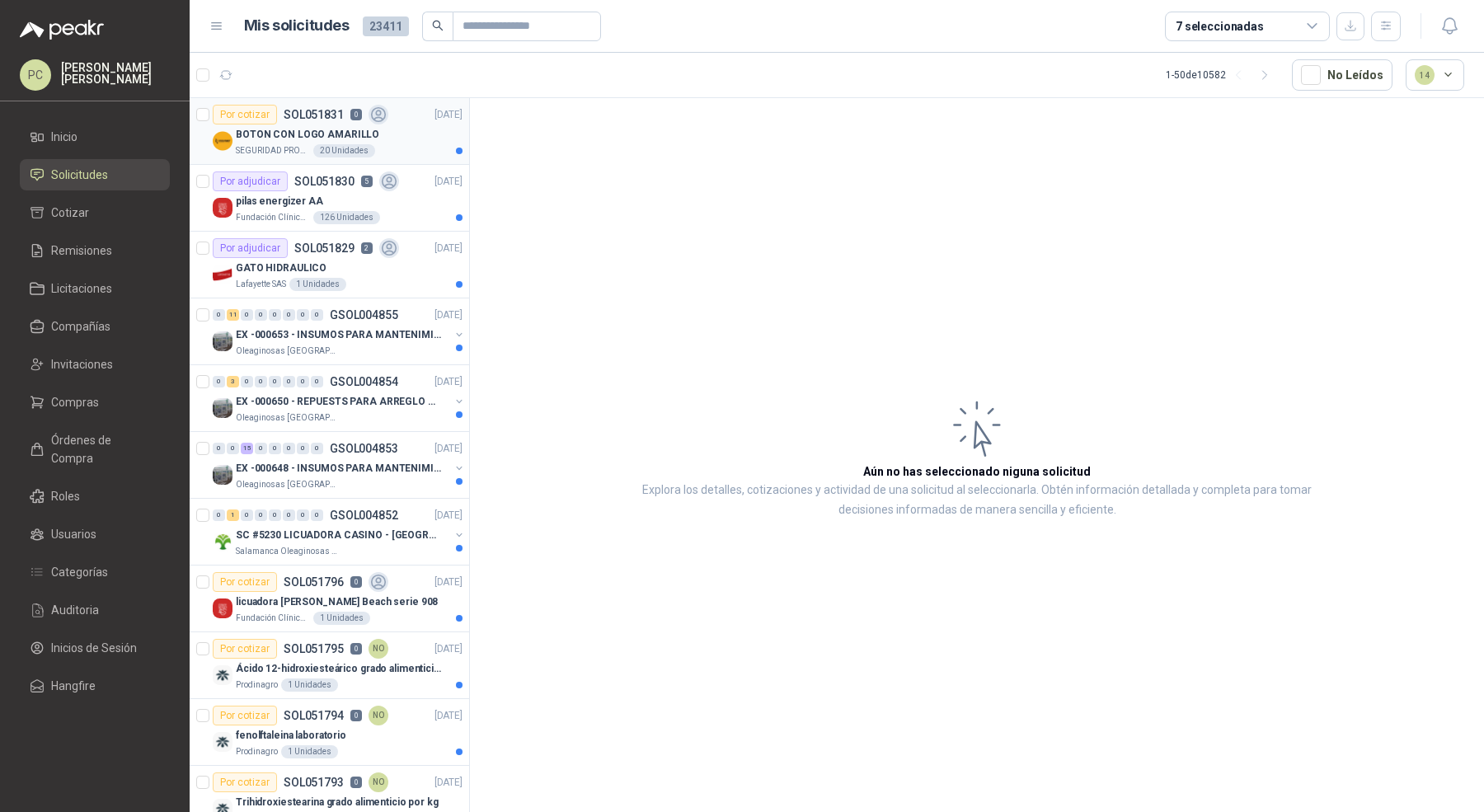
click at [266, 154] on p "SEGURIDAD PROVISER LTDA" at bounding box center [273, 151] width 74 height 14
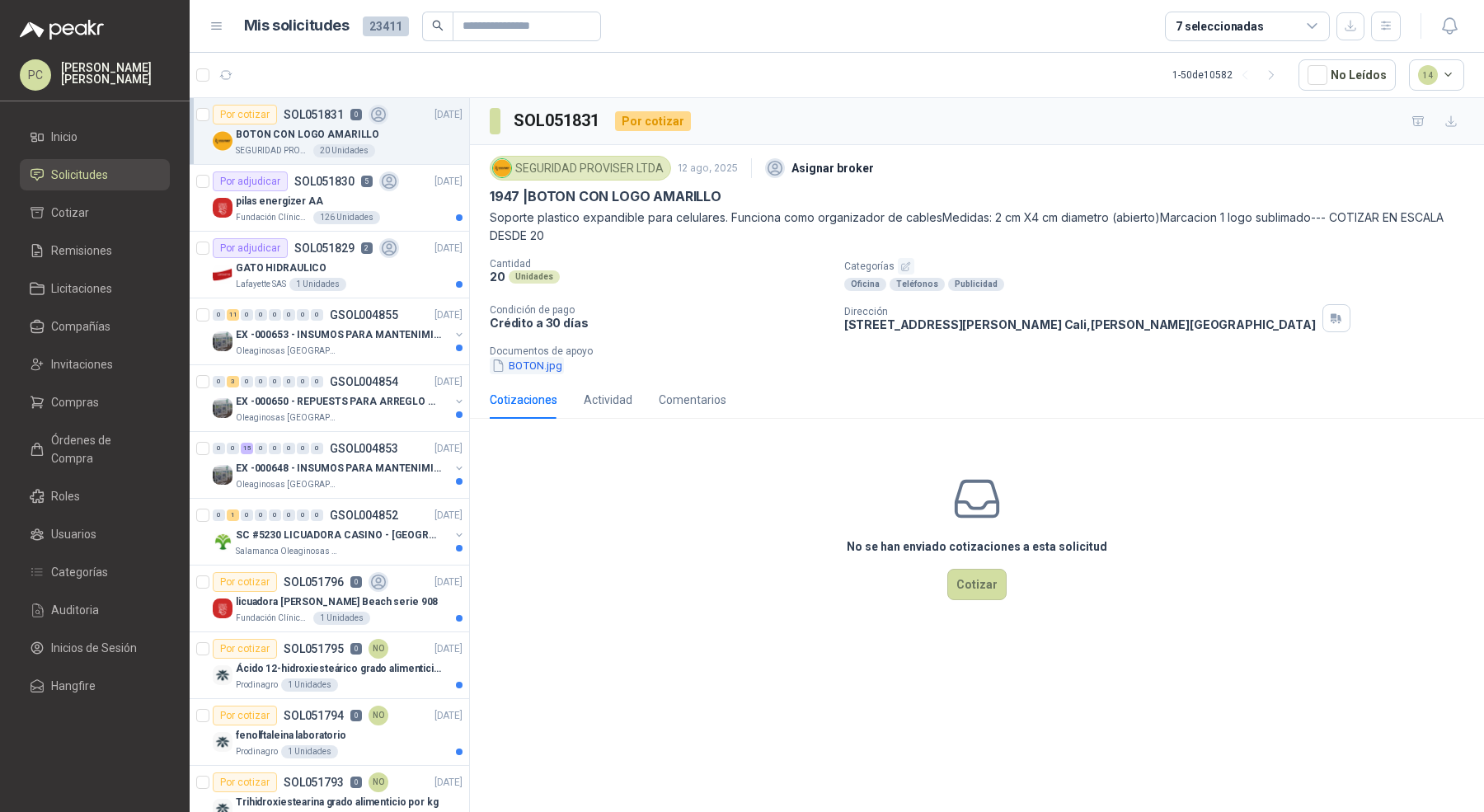
click at [518, 362] on button "BOTON.jpg" at bounding box center [527, 365] width 74 height 18
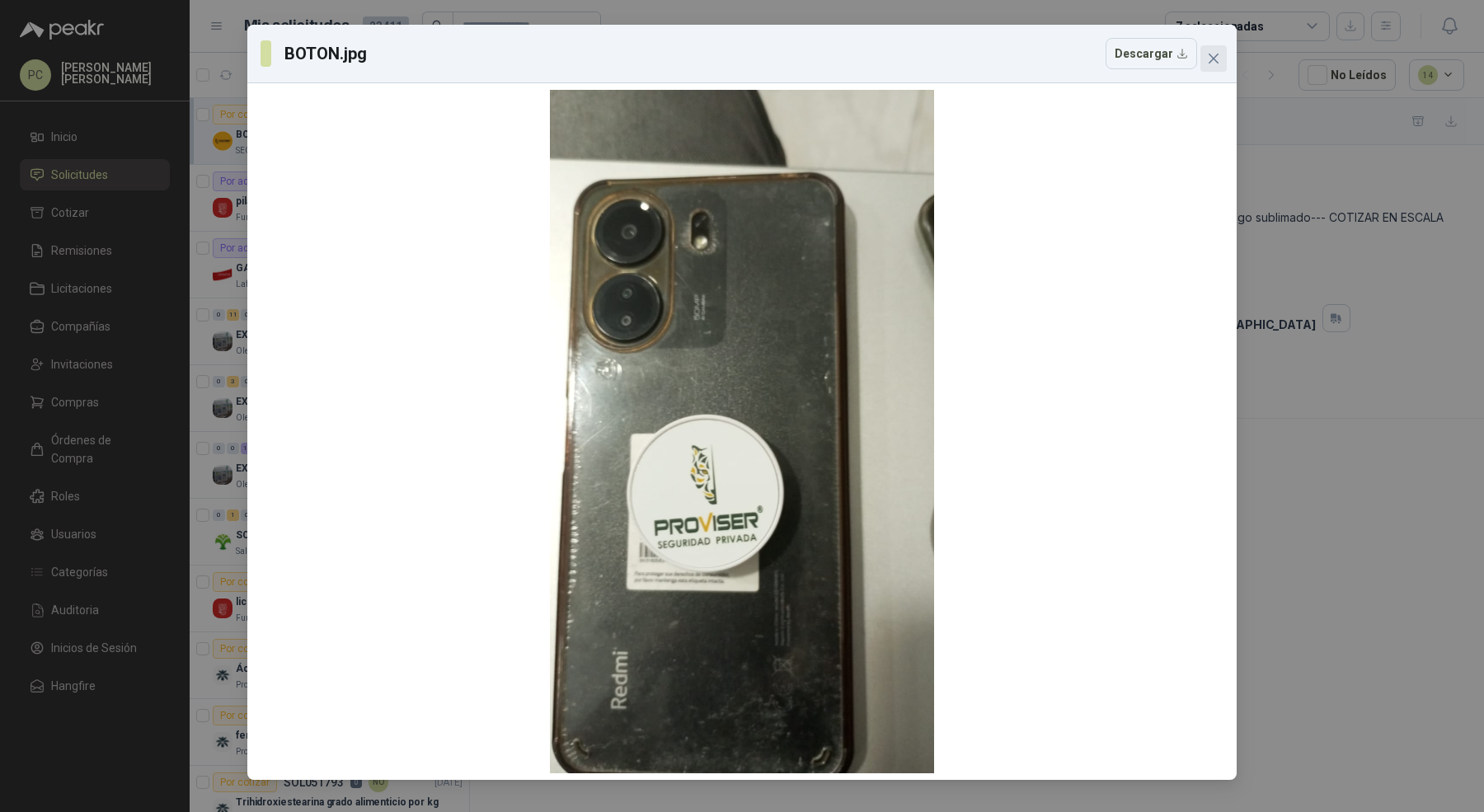
click at [1208, 58] on icon "close" at bounding box center [1214, 59] width 14 height 14
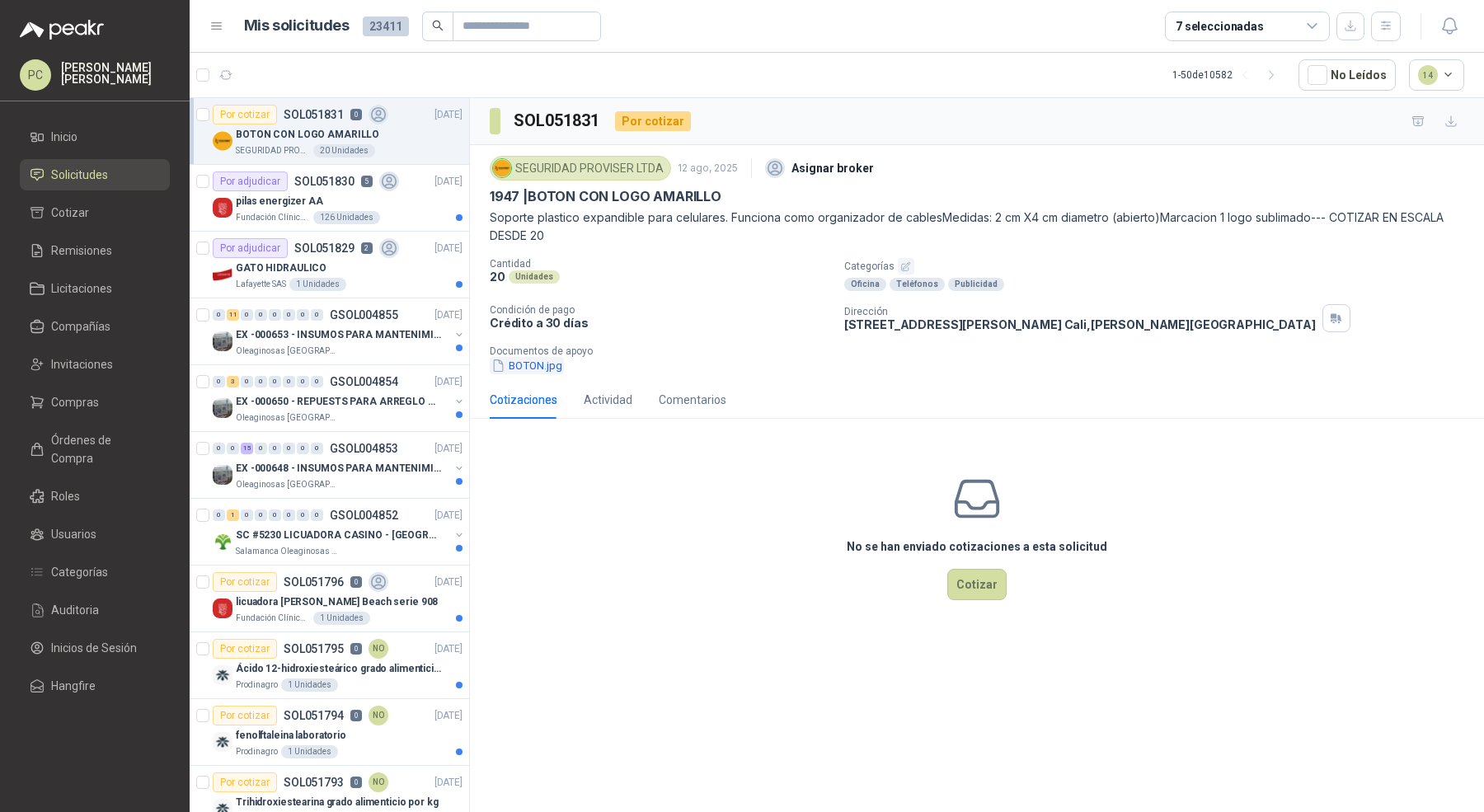
click at [554, 367] on button "BOTON.jpg" at bounding box center [527, 365] width 74 height 18
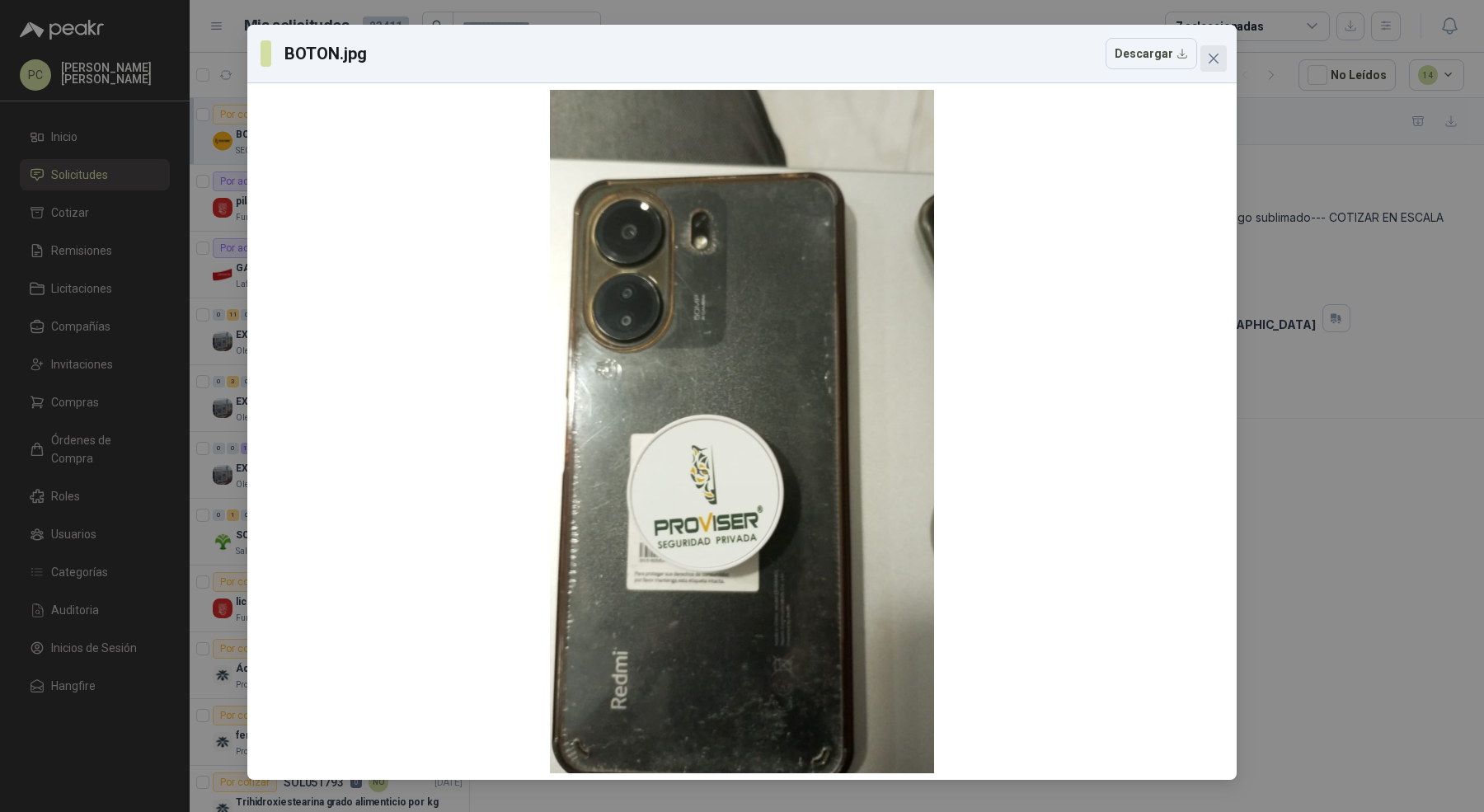
click at [1213, 49] on button "Close" at bounding box center [1213, 58] width 26 height 26
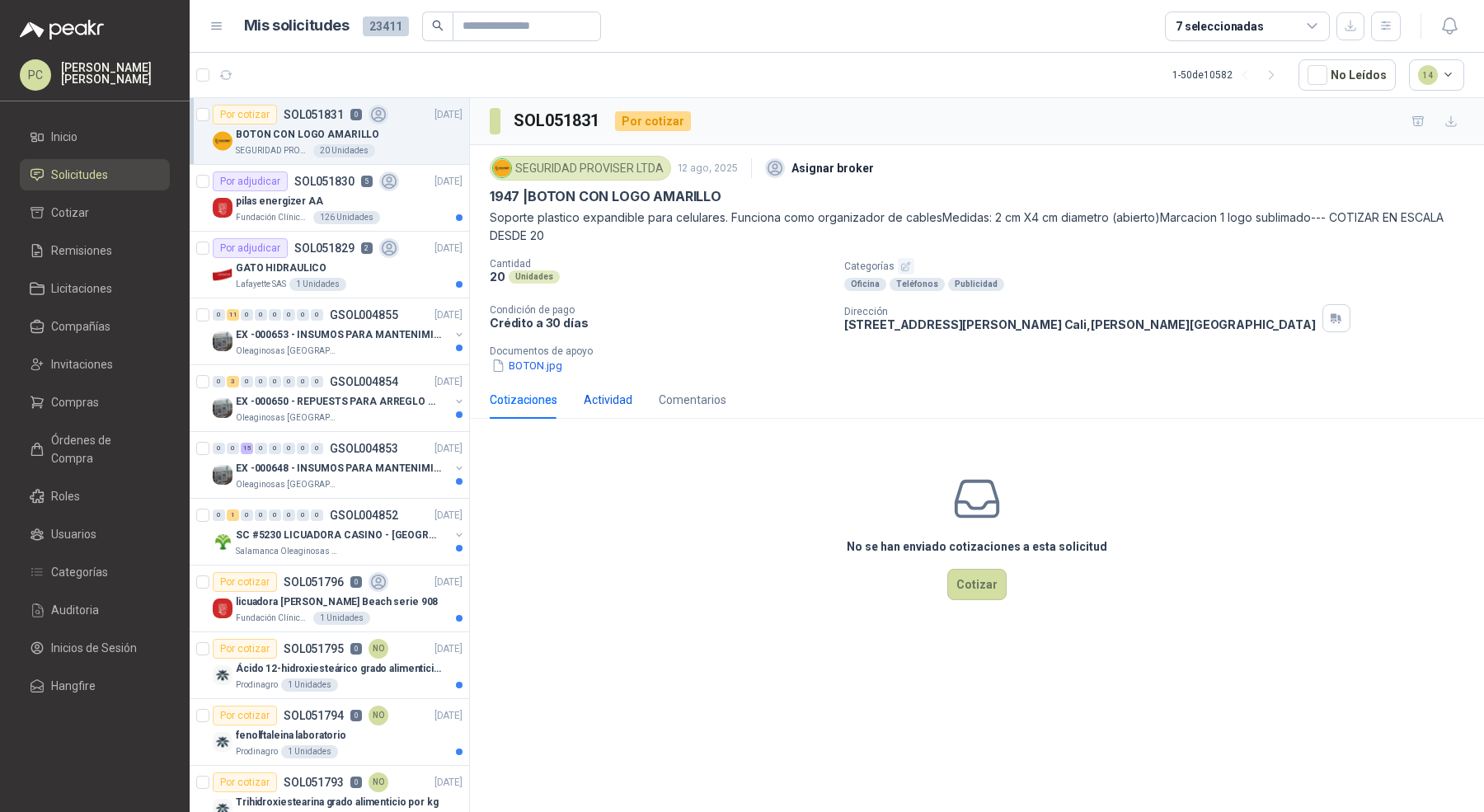
click at [611, 398] on div "Actividad" at bounding box center [609, 399] width 49 height 18
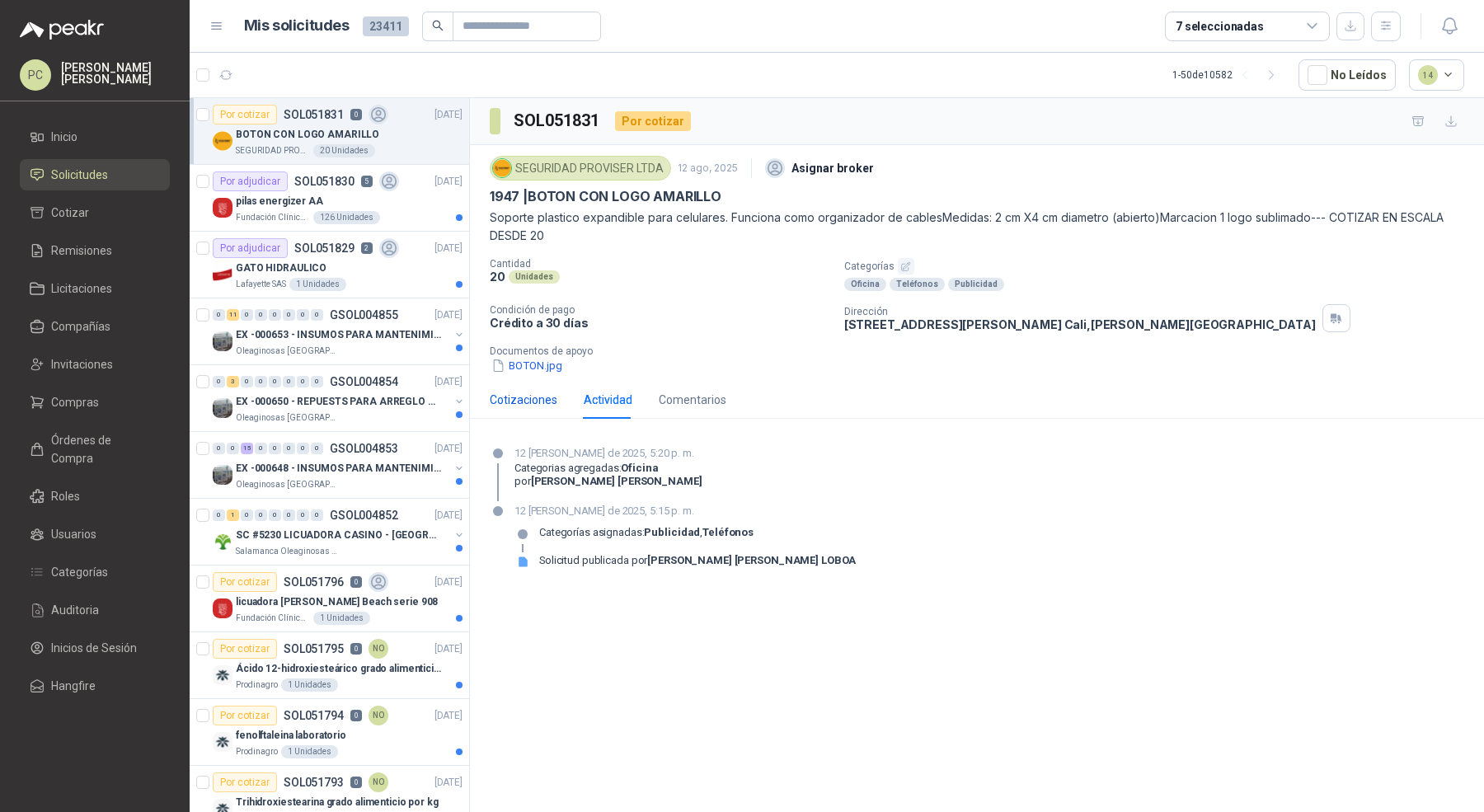
click at [534, 395] on div "Cotizaciones" at bounding box center [523, 399] width 68 height 18
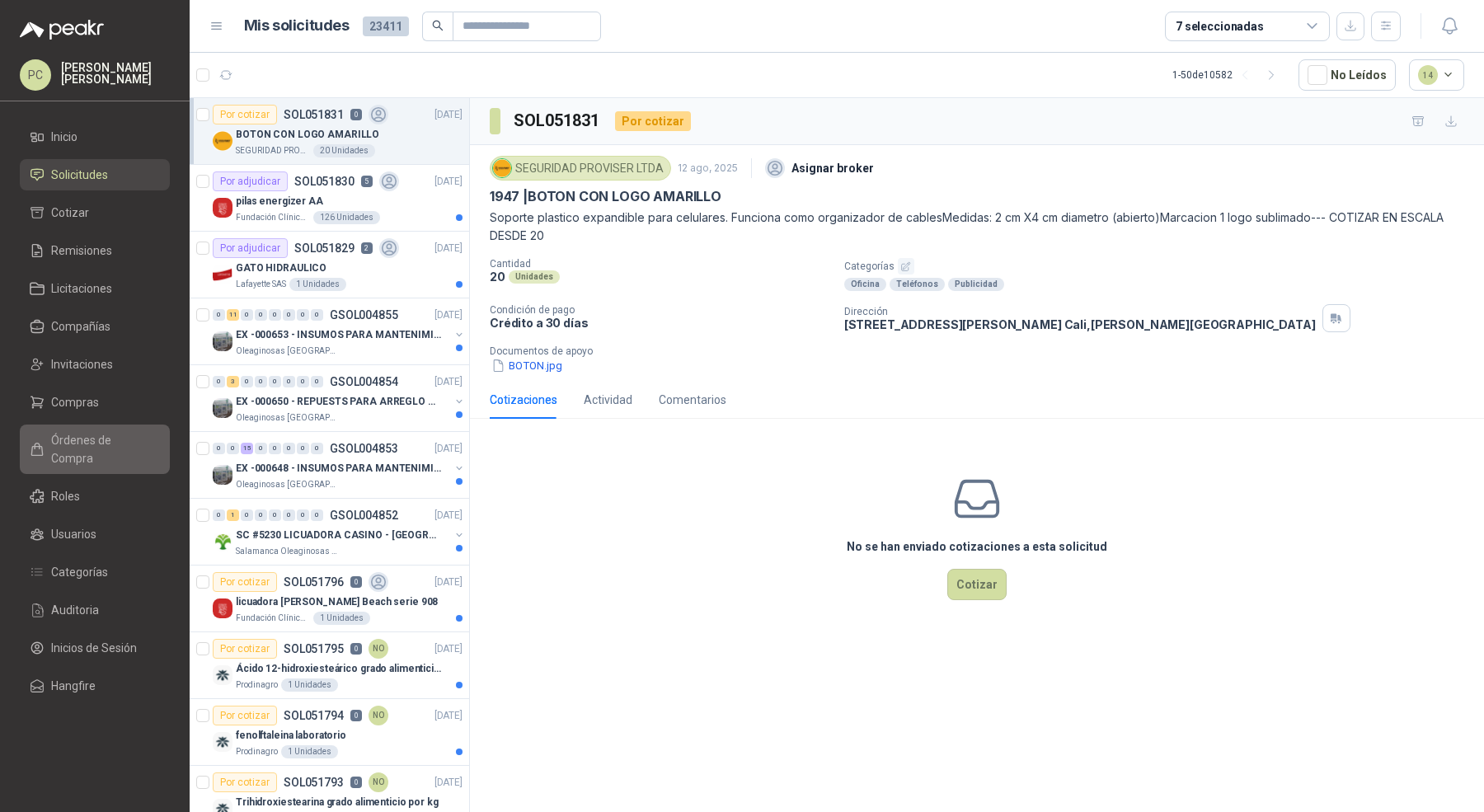
click at [135, 431] on span "Órdenes de Compra" at bounding box center [103, 449] width 103 height 36
